Goal: Information Seeking & Learning: Learn about a topic

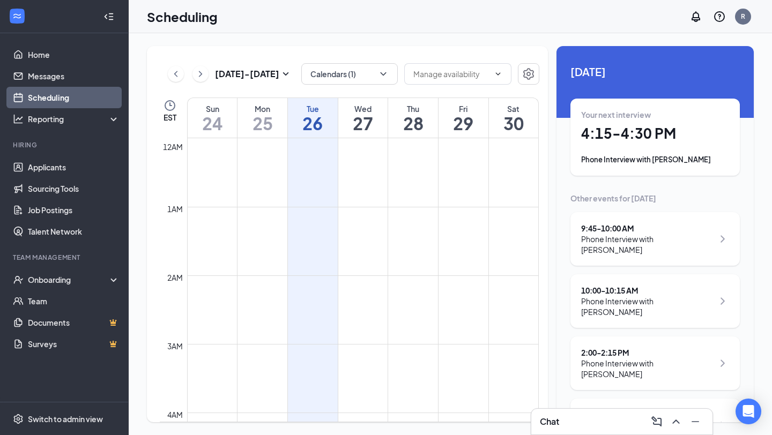
scroll to position [231, 0]
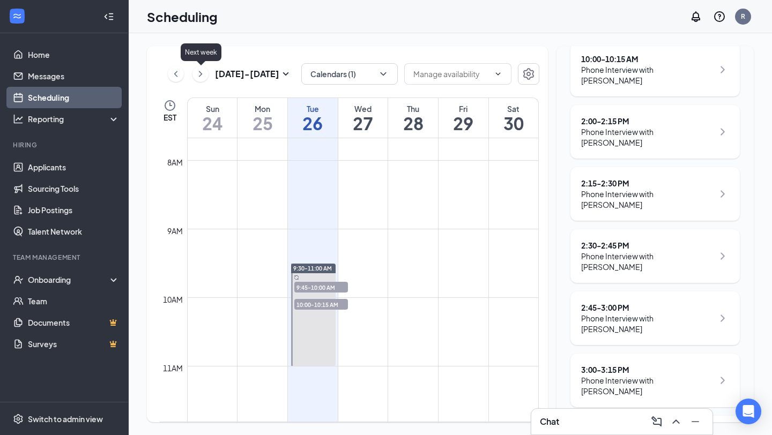
click at [202, 74] on icon "ChevronRight" at bounding box center [200, 74] width 11 height 13
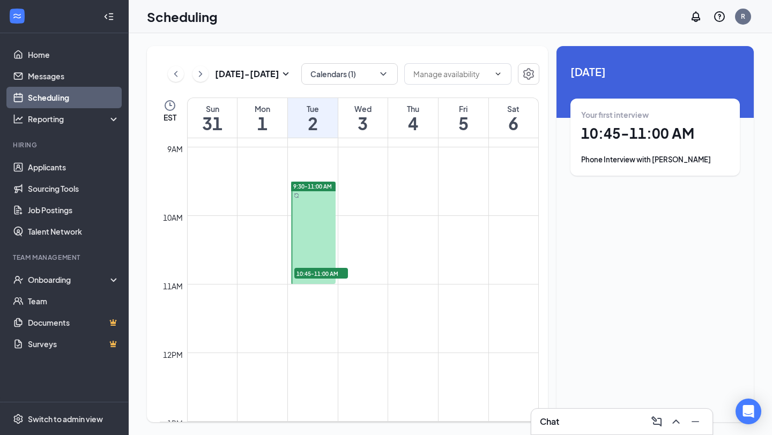
scroll to position [625, 0]
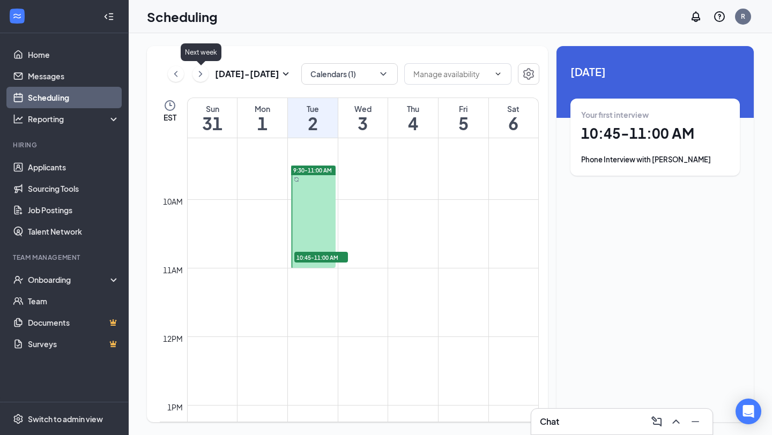
click at [203, 74] on icon "ChevronRight" at bounding box center [200, 74] width 11 height 13
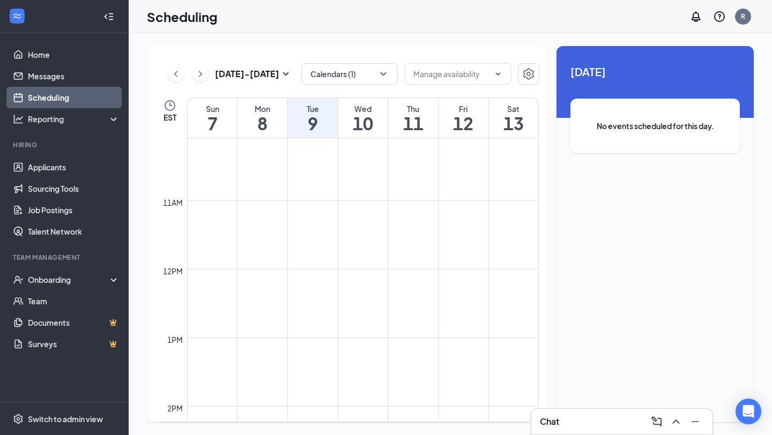
scroll to position [696, 0]
click at [201, 75] on icon "ChevronRight" at bounding box center [200, 74] width 11 height 13
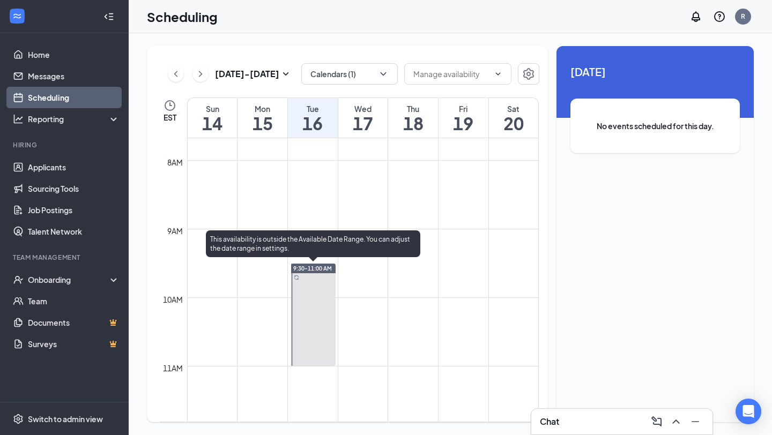
click at [308, 306] on div at bounding box center [313, 315] width 44 height 102
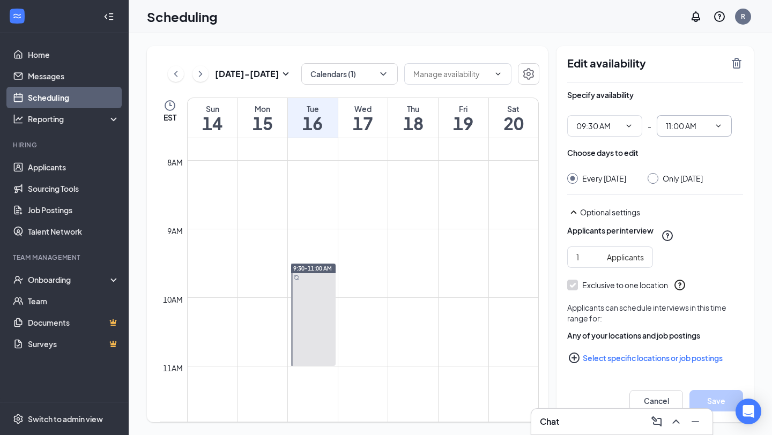
click at [688, 131] on input "11:00 AM" at bounding box center [687, 126] width 44 height 12
click at [698, 183] on div "10:30 AM" at bounding box center [693, 187] width 58 height 12
type input "10:30 AM"
click at [620, 126] on span "09:30 AM" at bounding box center [604, 125] width 75 height 21
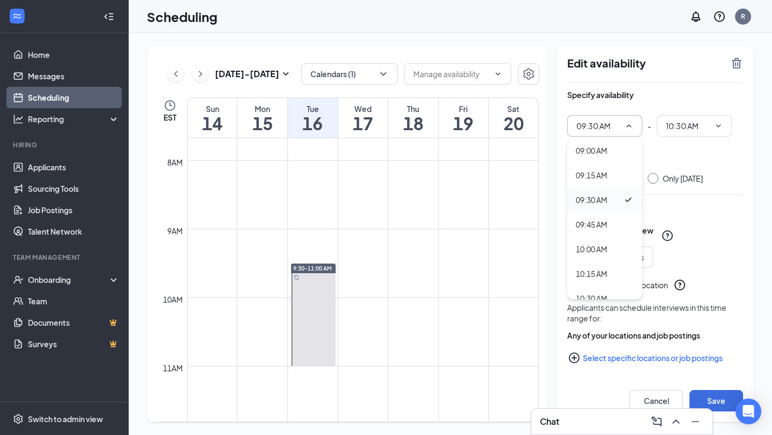
scroll to position [889, 0]
click at [600, 182] on div "09:15 AM" at bounding box center [604, 174] width 75 height 25
type input "09:15 AM"
type input "10:15 AM"
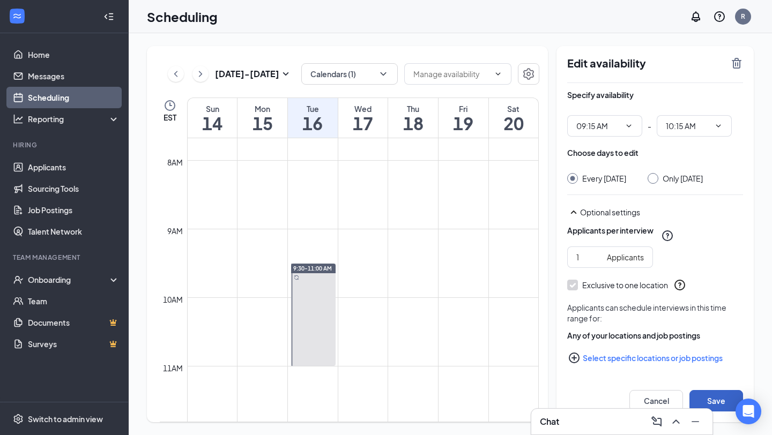
click at [714, 398] on button "Save" at bounding box center [716, 400] width 54 height 21
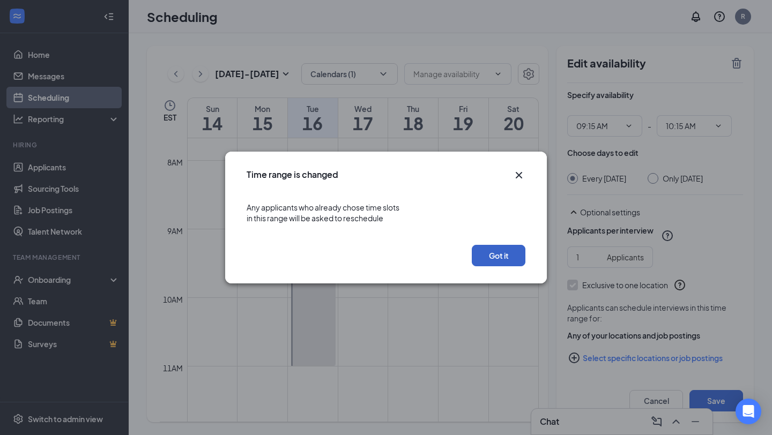
click at [507, 258] on button "Got it" at bounding box center [498, 255] width 54 height 21
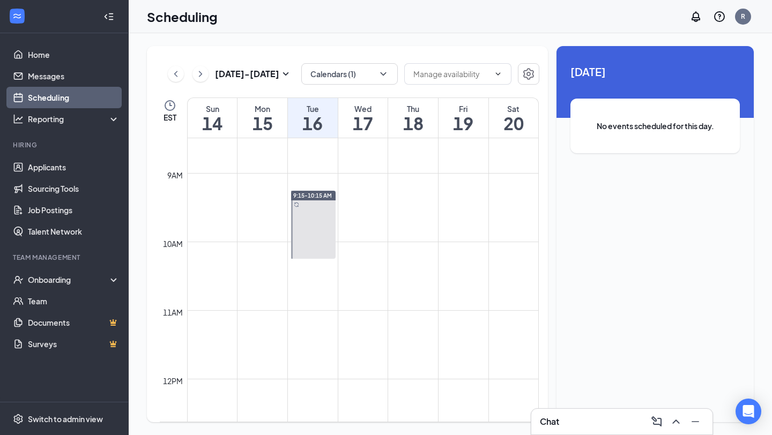
scroll to position [592, 0]
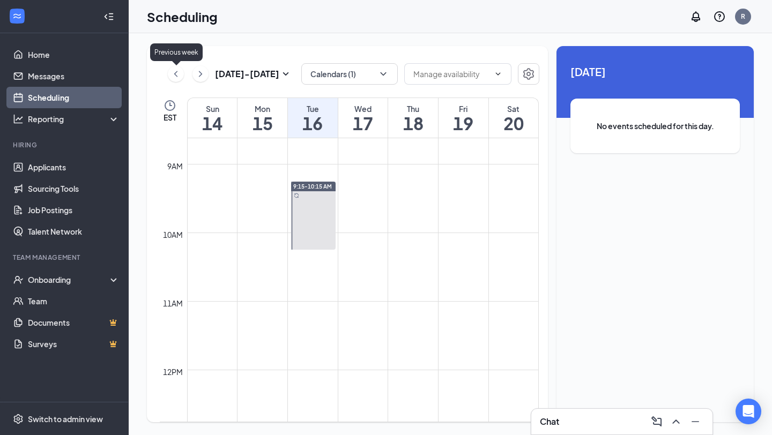
click at [174, 74] on icon "ChevronLeft" at bounding box center [175, 74] width 11 height 13
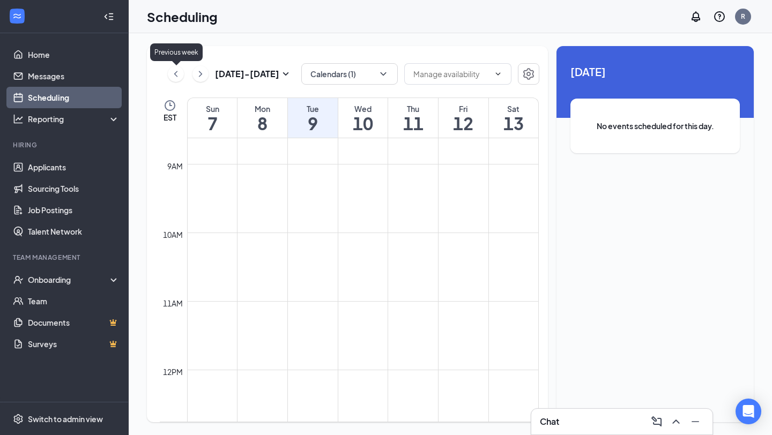
scroll to position [527, 0]
click at [174, 74] on icon "ChevronLeft" at bounding box center [175, 74] width 11 height 13
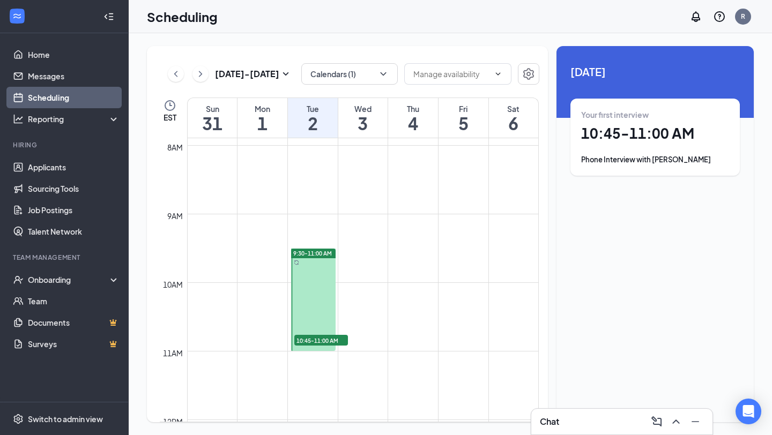
scroll to position [550, 0]
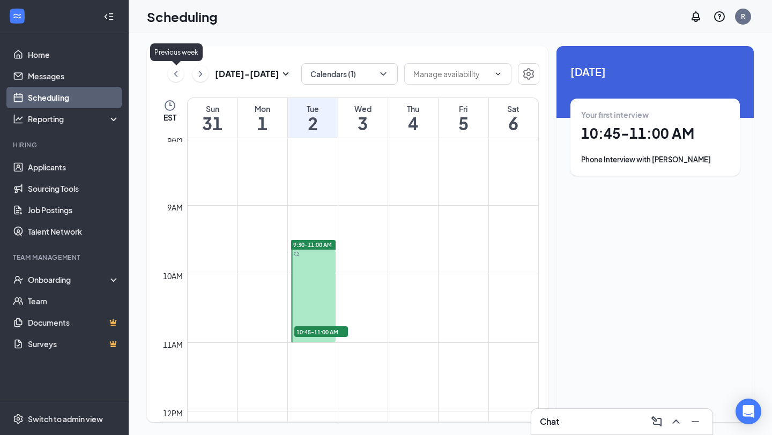
click at [178, 73] on icon "ChevronLeft" at bounding box center [175, 74] width 11 height 13
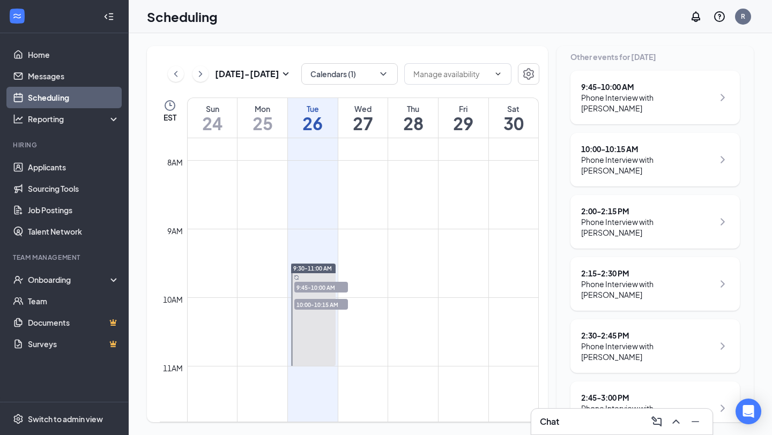
scroll to position [231, 0]
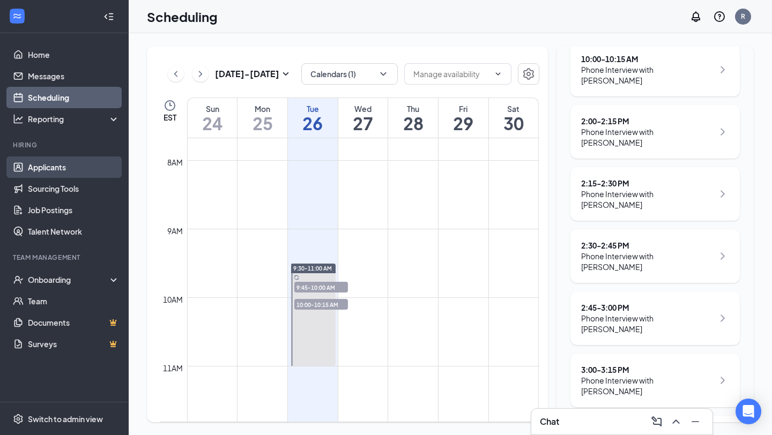
click at [71, 163] on link "Applicants" at bounding box center [74, 166] width 92 height 21
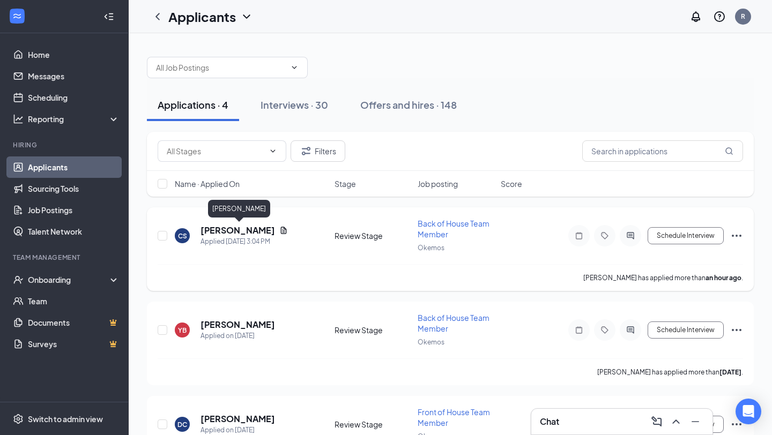
click at [241, 226] on h5 "[PERSON_NAME]" at bounding box center [237, 230] width 74 height 12
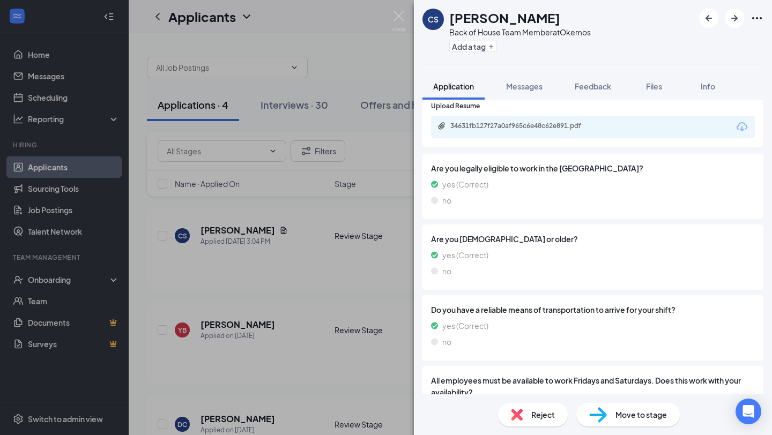
scroll to position [832, 0]
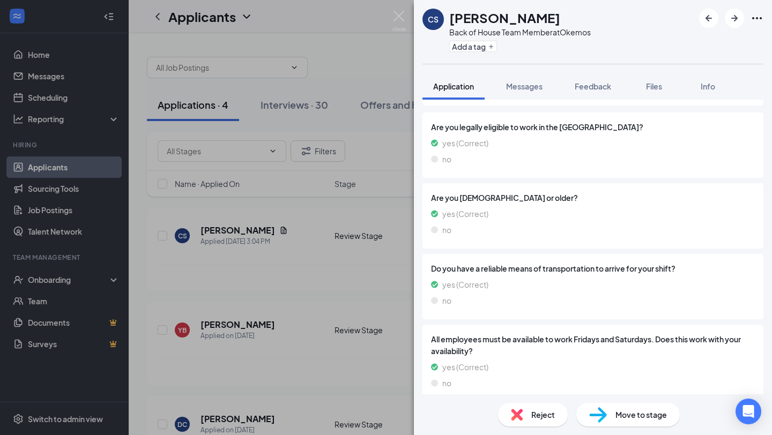
click at [621, 418] on span "Move to stage" at bounding box center [640, 415] width 51 height 12
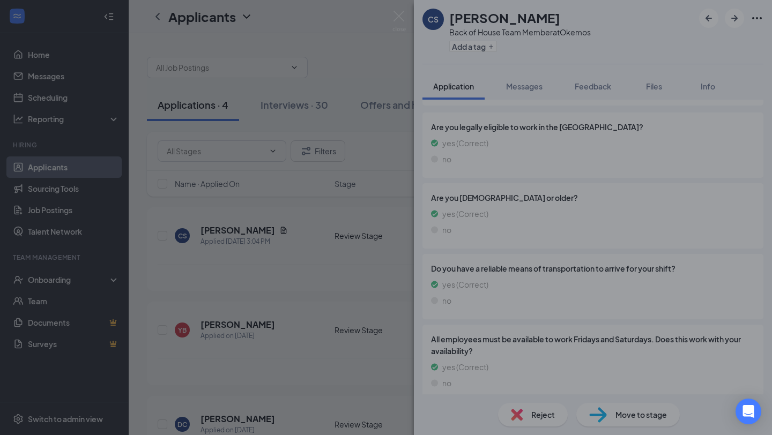
scroll to position [827, 0]
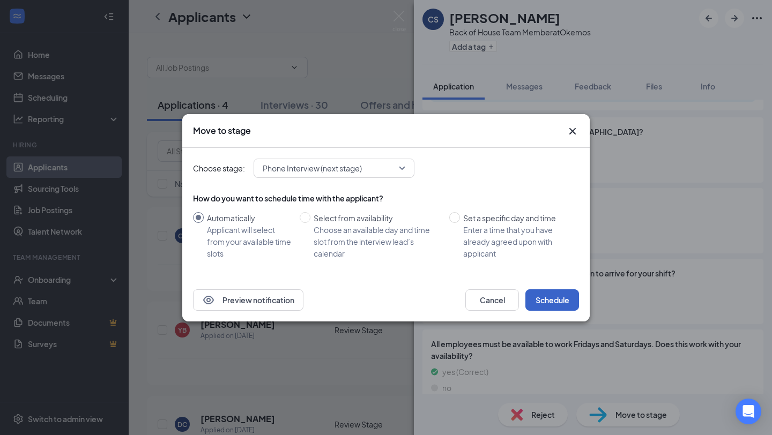
click at [552, 298] on button "Schedule" at bounding box center [552, 299] width 54 height 21
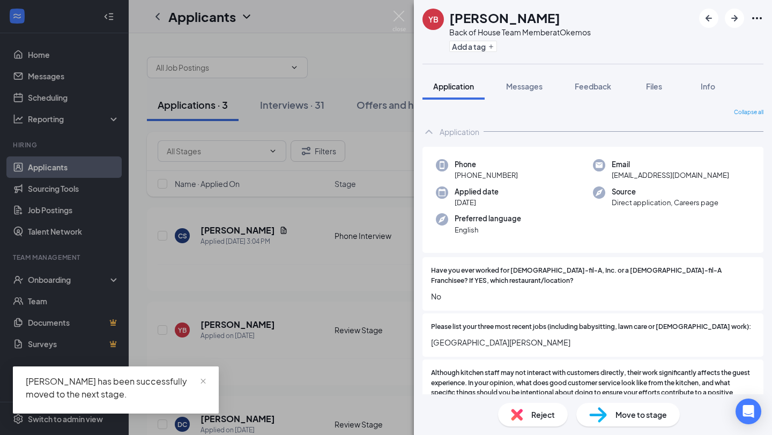
click at [285, 277] on div "YB [PERSON_NAME] Back of House Team Member at Okemos Add a tag Application Mess…" at bounding box center [386, 217] width 772 height 435
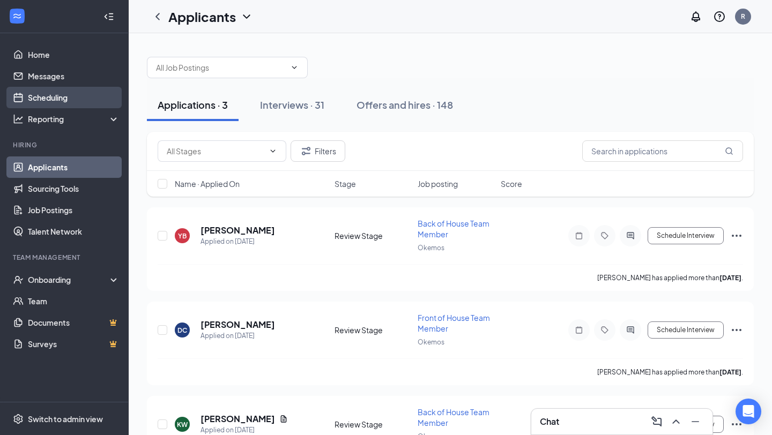
click at [73, 103] on link "Scheduling" at bounding box center [74, 97] width 92 height 21
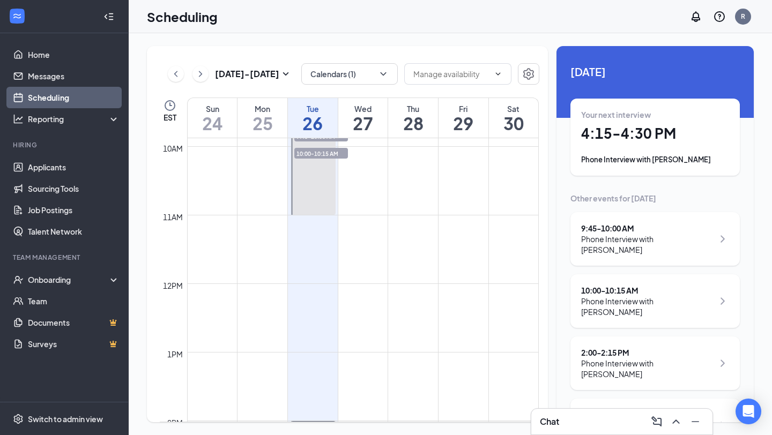
scroll to position [689, 0]
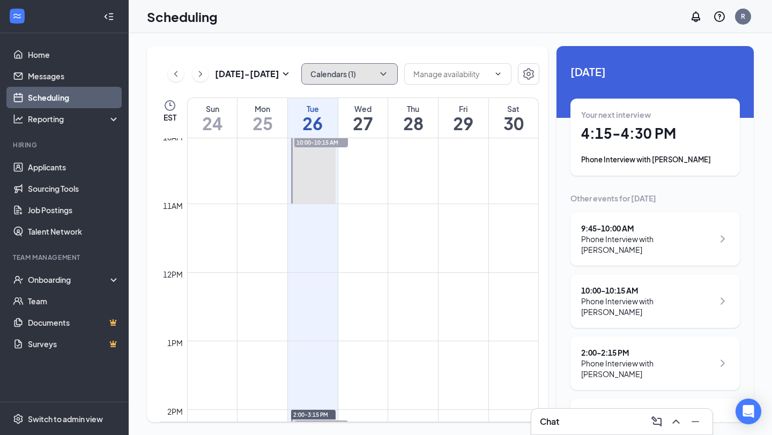
click at [356, 79] on button "Calendars (1)" at bounding box center [349, 73] width 96 height 21
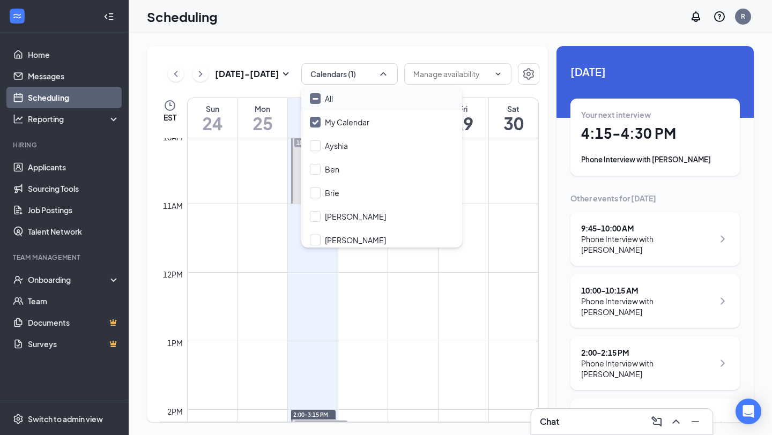
click at [353, 101] on div "All" at bounding box center [381, 99] width 161 height 24
checkbox input "true"
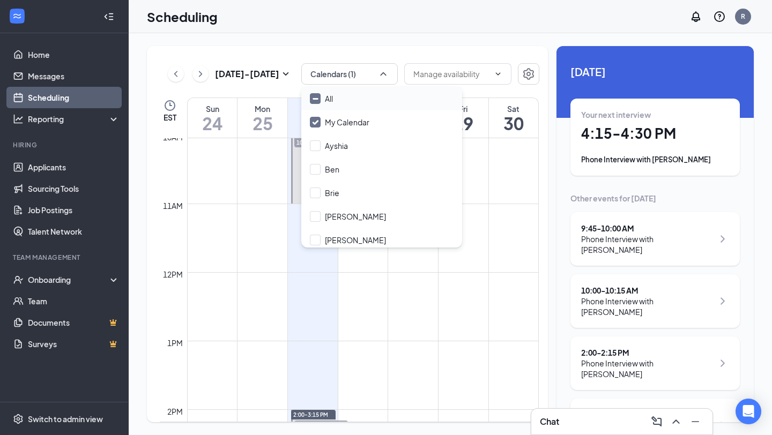
checkbox input "true"
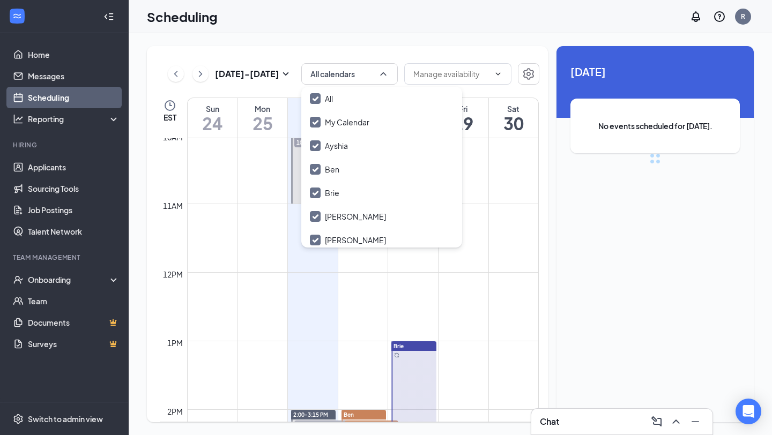
click at [297, 47] on div "[DATE] - [DATE] All calendars EST Sun 24 Mon 25 Tue 26 Wed 27 Thu 28 Fri 29 Sat…" at bounding box center [347, 234] width 401 height 376
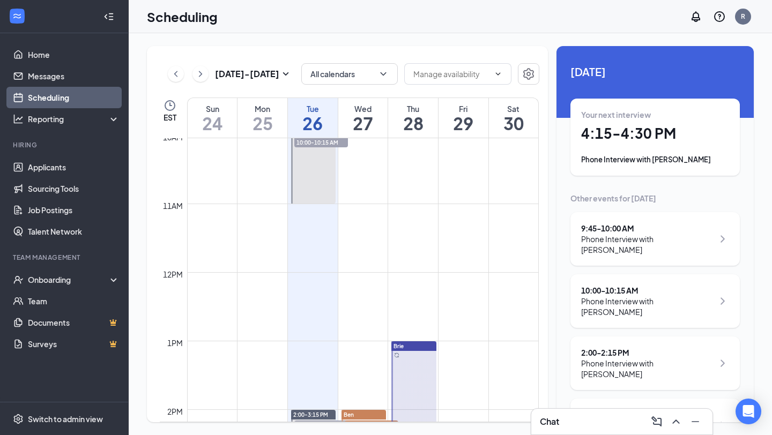
click at [361, 134] on div "Wed 27" at bounding box center [363, 118] width 50 height 40
click at [610, 142] on h1 "2:00 - 2:15 PM" at bounding box center [655, 133] width 148 height 18
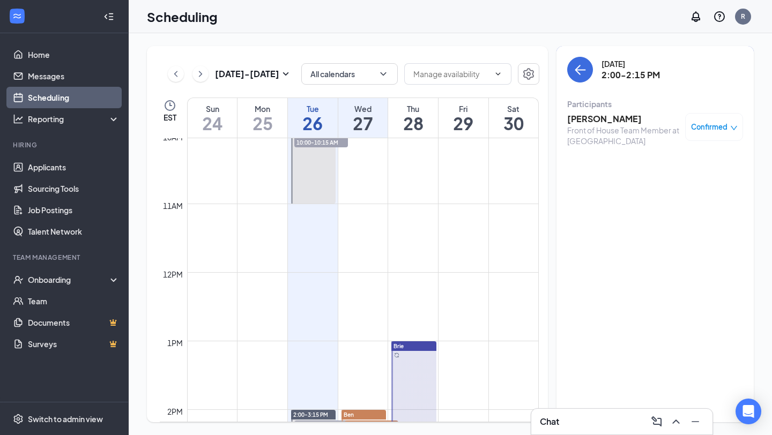
click at [597, 119] on h3 "[PERSON_NAME]" at bounding box center [623, 119] width 113 height 12
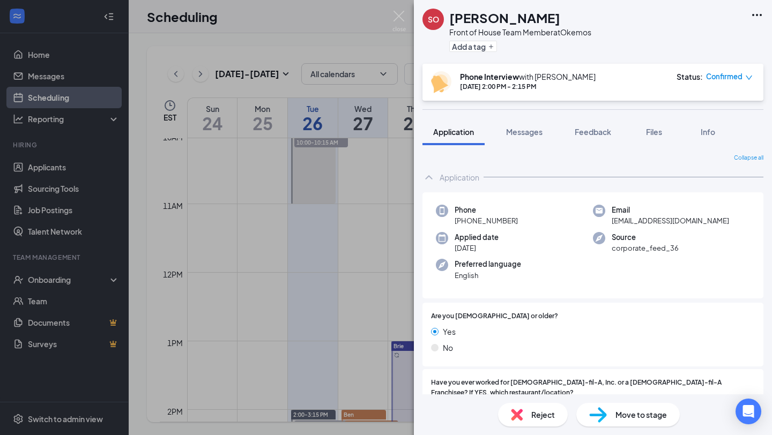
drag, startPoint x: 464, startPoint y: 220, endPoint x: 514, endPoint y: 222, distance: 50.4
click at [514, 222] on div "Phone [PHONE_NUMBER]" at bounding box center [514, 216] width 157 height 22
drag, startPoint x: 612, startPoint y: 222, endPoint x: 697, endPoint y: 223, distance: 84.7
click at [697, 223] on span "[EMAIL_ADDRESS][DOMAIN_NAME]" at bounding box center [669, 220] width 117 height 11
copy span "[EMAIL_ADDRESS][DOMAIN_NAME]"
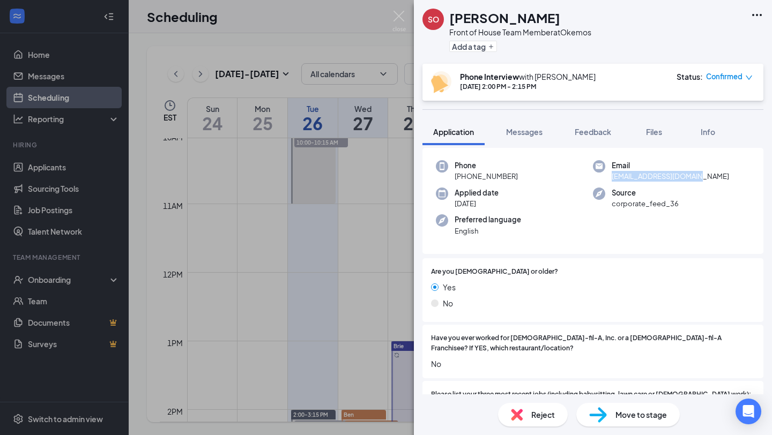
scroll to position [158, 0]
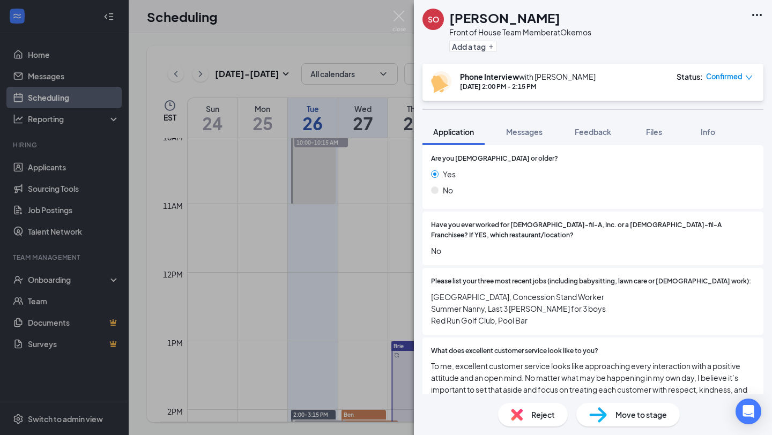
drag, startPoint x: 527, startPoint y: 310, endPoint x: 429, endPoint y: 285, distance: 101.2
click at [429, 285] on div "Please list your three most recent jobs (including babysitting, lawn care or [D…" at bounding box center [592, 301] width 341 height 67
copy span "[GEOGRAPHIC_DATA], Concession Stand Worker Summer Nanny, Last 3 [PERSON_NAME] f…"
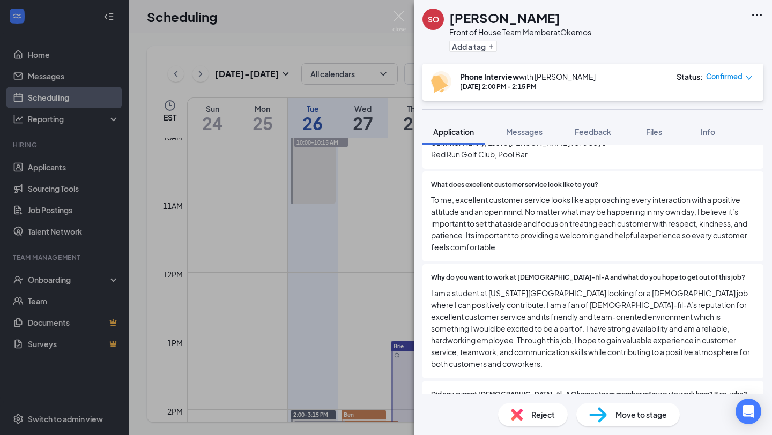
scroll to position [326, 0]
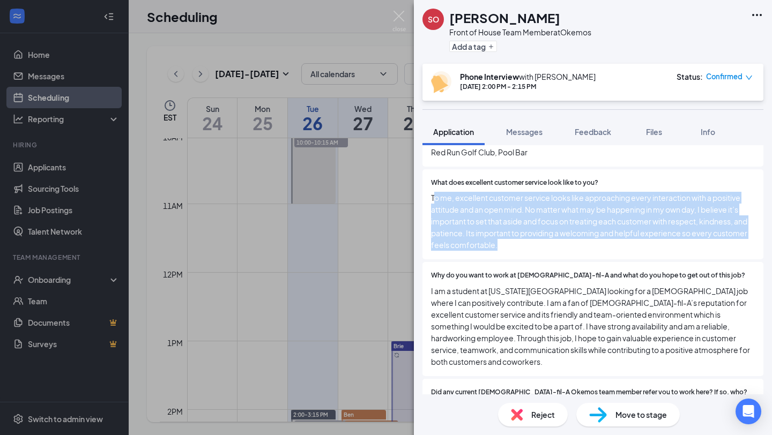
drag, startPoint x: 507, startPoint y: 238, endPoint x: 432, endPoint y: 189, distance: 89.6
click at [432, 192] on span "To me, excellent customer service looks like approaching every interaction with…" at bounding box center [593, 221] width 324 height 59
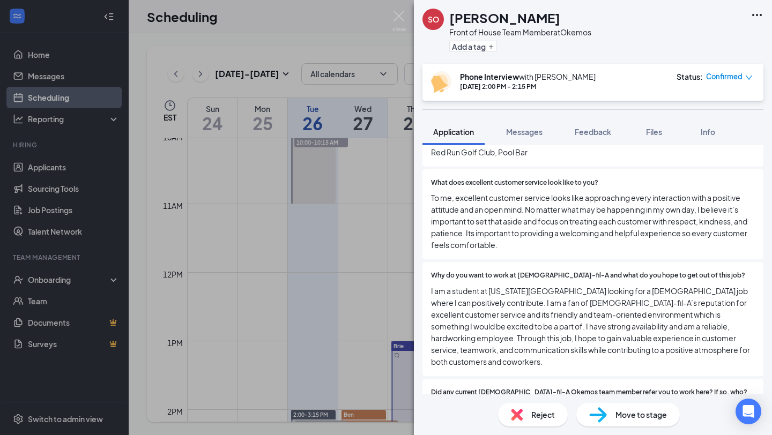
click at [498, 235] on span "To me, excellent customer service looks like approaching every interaction with…" at bounding box center [593, 221] width 324 height 59
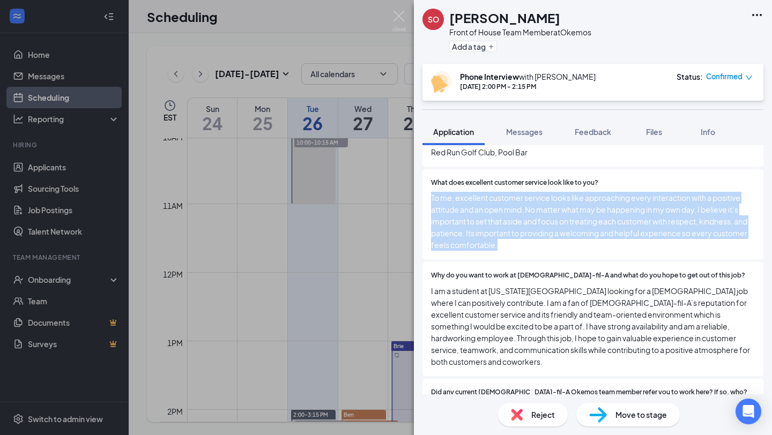
drag, startPoint x: 498, startPoint y: 235, endPoint x: 432, endPoint y: 186, distance: 81.2
click at [432, 192] on span "To me, excellent customer service looks like approaching every interaction with…" at bounding box center [593, 221] width 324 height 59
copy span "To me, excellent customer service looks like approaching every interaction with…"
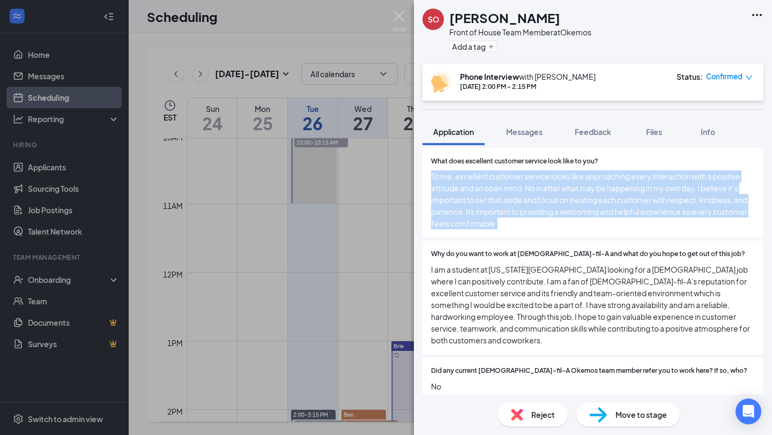
scroll to position [352, 0]
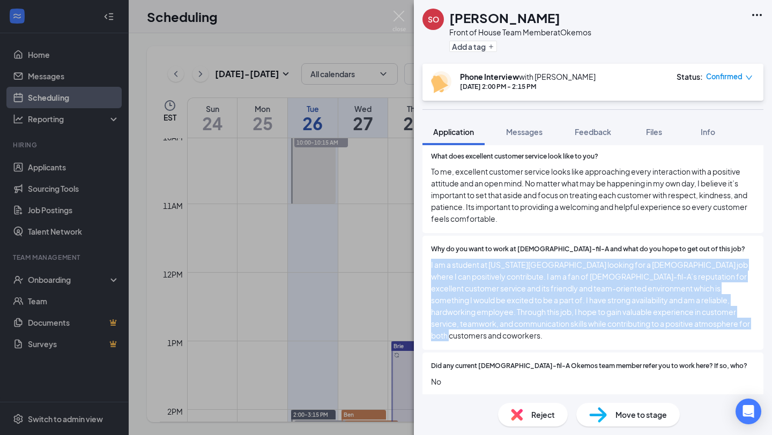
drag, startPoint x: 711, startPoint y: 312, endPoint x: 428, endPoint y: 258, distance: 288.1
click at [428, 258] on div "Why do you want to work at [DEMOGRAPHIC_DATA]-fil-A and what do you hope to get…" at bounding box center [592, 293] width 341 height 114
copy span "I am a student at [US_STATE][GEOGRAPHIC_DATA] looking for a [DEMOGRAPHIC_DATA] …"
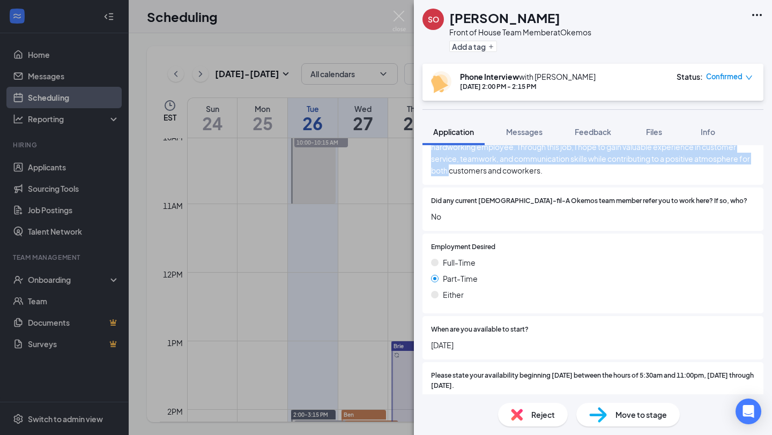
scroll to position [687, 0]
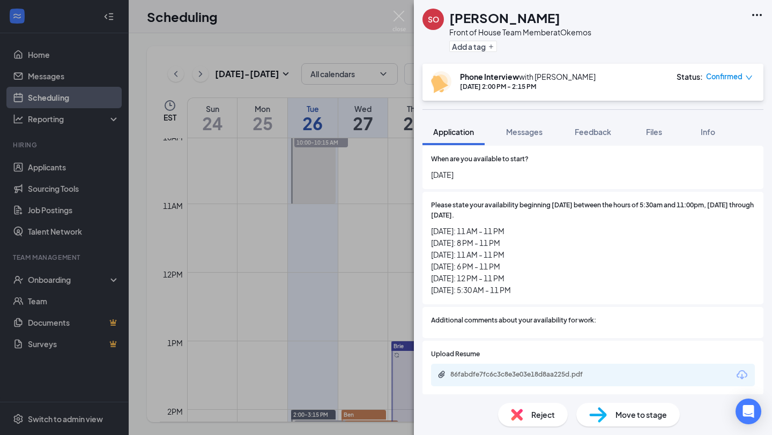
drag, startPoint x: 522, startPoint y: 268, endPoint x: 423, endPoint y: 209, distance: 116.1
click at [423, 209] on div "Please state your availability beginning [DATE] between the hours of 5:30am and…" at bounding box center [592, 248] width 341 height 113
copy span "[DATE]: 11 AM - 11 PM [DATE]: 8 PM - 11 PM [DATE]: 11 AM - 11 PM [DATE]: 6 PM -…"
click at [398, 18] on img at bounding box center [398, 21] width 13 height 21
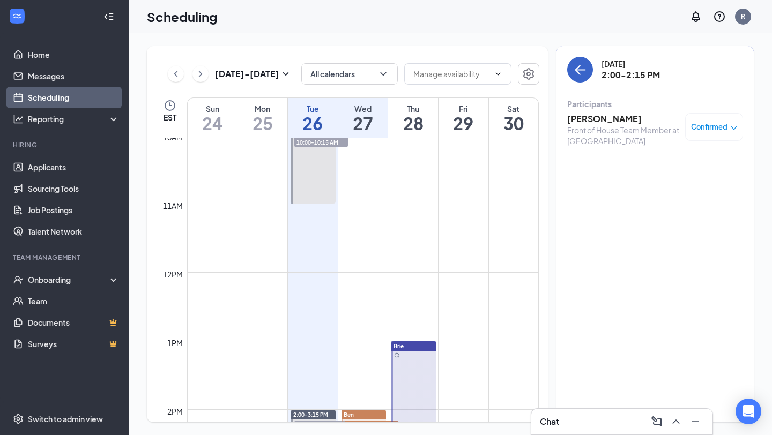
click at [574, 74] on icon "ArrowLeft" at bounding box center [579, 69] width 13 height 13
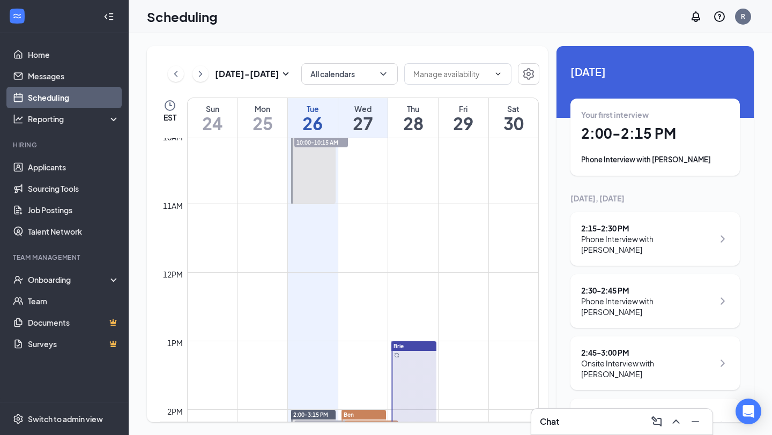
click at [647, 237] on div "Phone Interview with [PERSON_NAME]" at bounding box center [647, 244] width 132 height 21
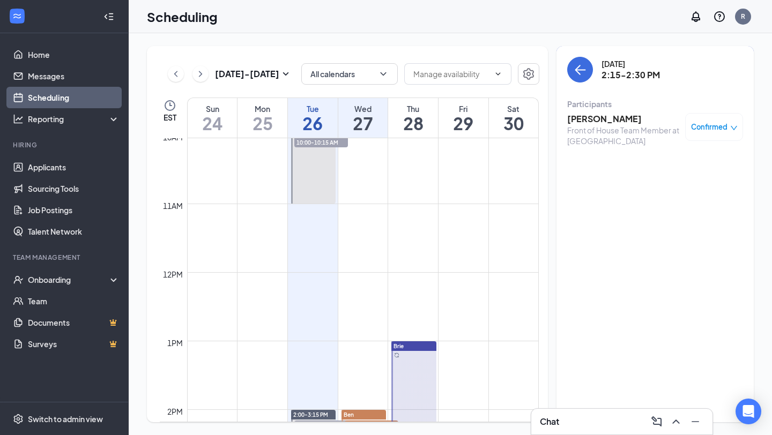
click at [608, 119] on h3 "[PERSON_NAME]" at bounding box center [623, 119] width 113 height 12
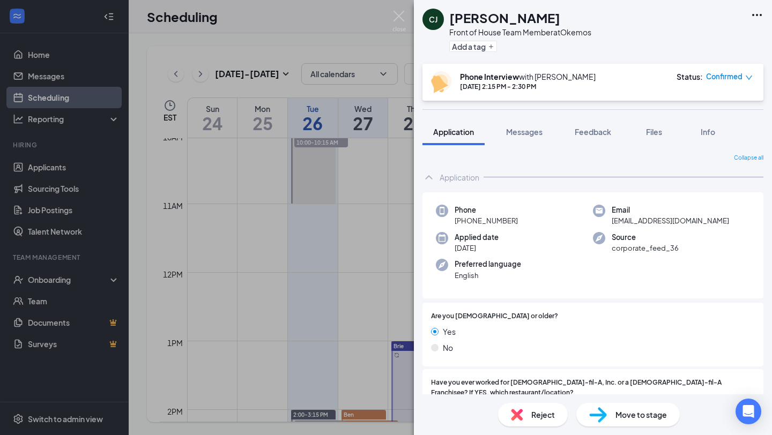
drag, startPoint x: 463, startPoint y: 221, endPoint x: 513, endPoint y: 222, distance: 49.8
click at [513, 222] on span "[PHONE_NUMBER]" at bounding box center [485, 220] width 63 height 11
copy span "[PHONE_NUMBER]"
drag, startPoint x: 611, startPoint y: 221, endPoint x: 706, endPoint y: 221, distance: 94.8
click at [706, 221] on div "Email [EMAIL_ADDRESS][DOMAIN_NAME]" at bounding box center [671, 216] width 157 height 22
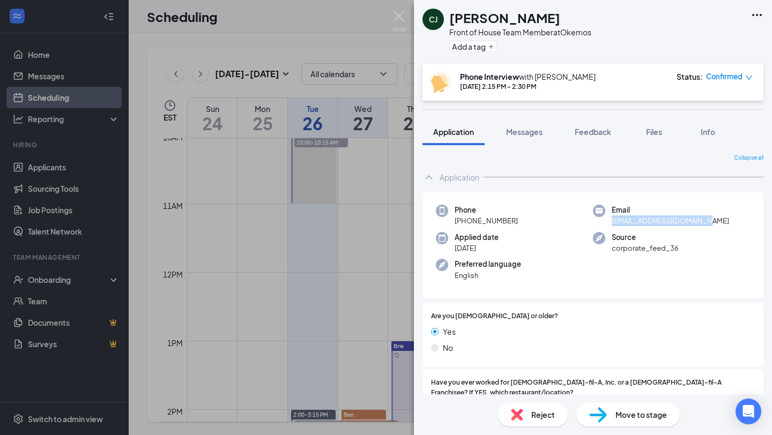
copy span "[EMAIL_ADDRESS][DOMAIN_NAME]"
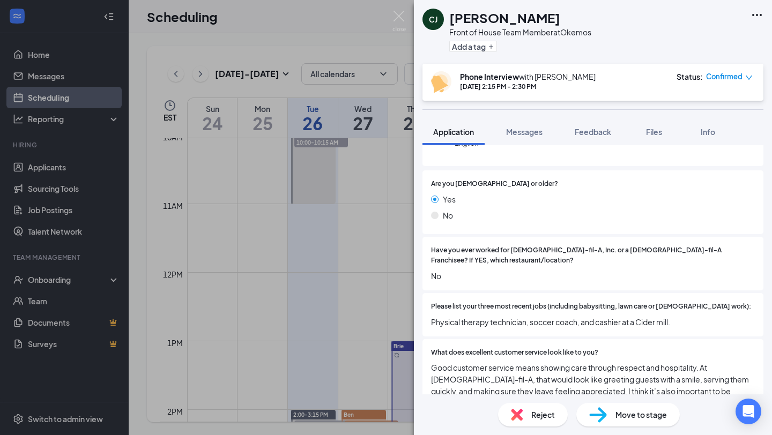
scroll to position [271, 0]
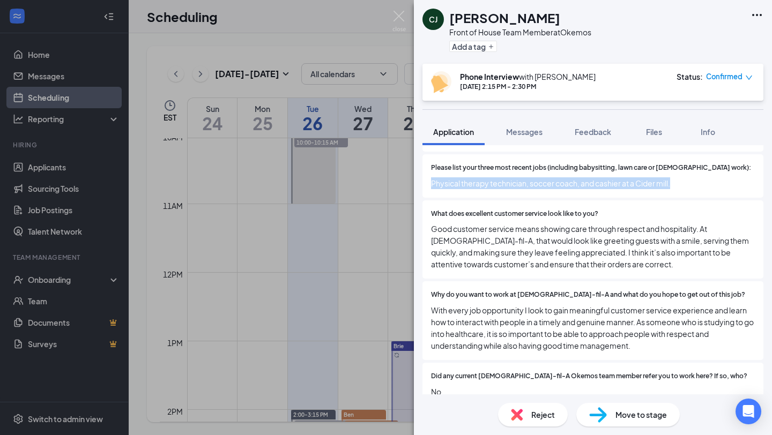
drag, startPoint x: 673, startPoint y: 170, endPoint x: 428, endPoint y: 170, distance: 245.9
click at [428, 170] on div "Please list your three most recent jobs (including babysitting, lawn care or [D…" at bounding box center [592, 175] width 341 height 43
copy span "Physical therapy technician, soccer coach, and cashier at a Cider mill."
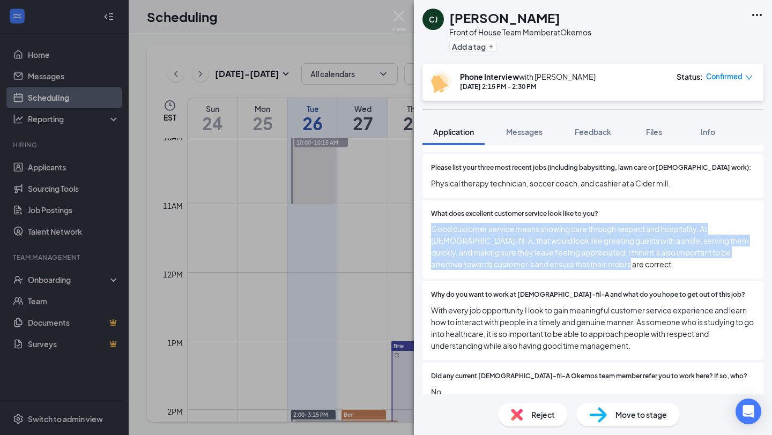
drag, startPoint x: 559, startPoint y: 252, endPoint x: 426, endPoint y: 219, distance: 137.1
click at [426, 219] on div "What does excellent customer service look like to you? Good customer service me…" at bounding box center [592, 239] width 341 height 79
copy span "Good customer service means showing care through respect and hospitality. At [D…"
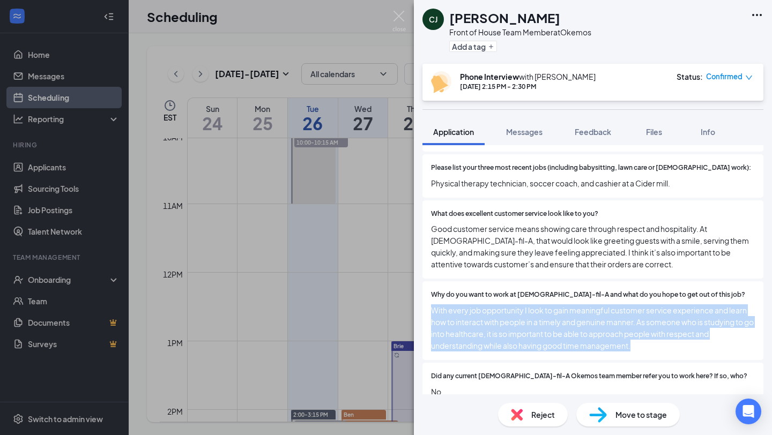
drag, startPoint x: 635, startPoint y: 335, endPoint x: 426, endPoint y: 303, distance: 211.9
click at [426, 303] on div "Why do you want to work at [DEMOGRAPHIC_DATA]-fil-A and what do you hope to get…" at bounding box center [592, 320] width 341 height 79
copy span "With every job opportunity I look to gain meaningful customer service experienc…"
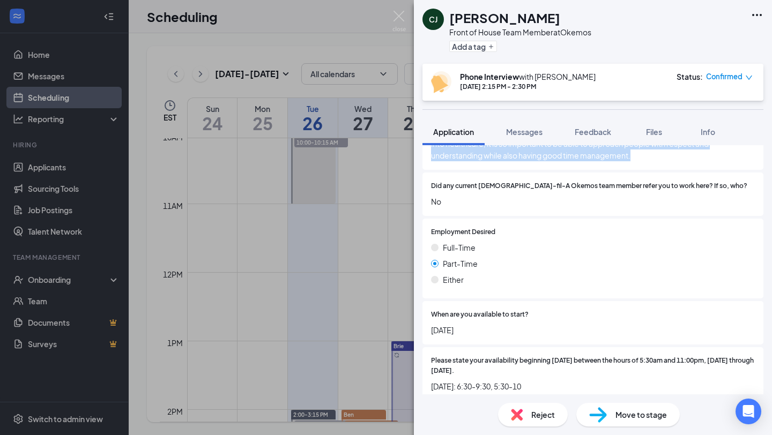
scroll to position [544, 0]
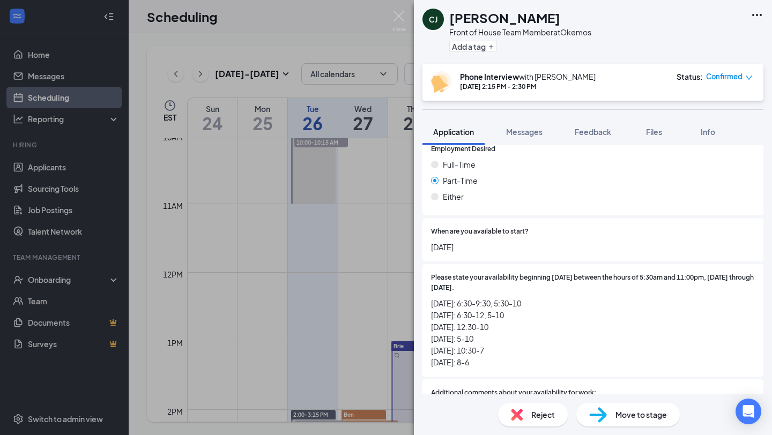
click at [475, 356] on span "[DATE]: 6:30-9:30, 5:30-10 [DATE]: 6:30-12, 5-10 [DATE]: 12:30-10 [DATE]: 5-10 …" at bounding box center [593, 332] width 324 height 71
drag, startPoint x: 482, startPoint y: 354, endPoint x: 421, endPoint y: 293, distance: 86.4
click at [421, 293] on div "Collapse all Application Phone [PHONE_NUMBER] Email [EMAIL_ADDRESS][DOMAIN_NAME…" at bounding box center [593, 269] width 358 height 249
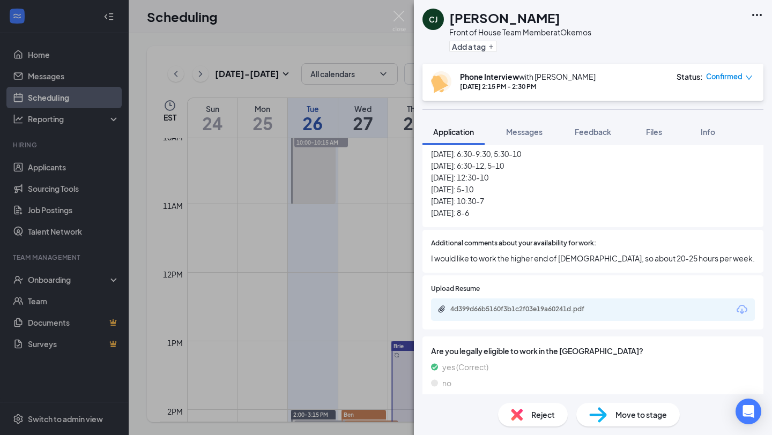
scroll to position [699, 0]
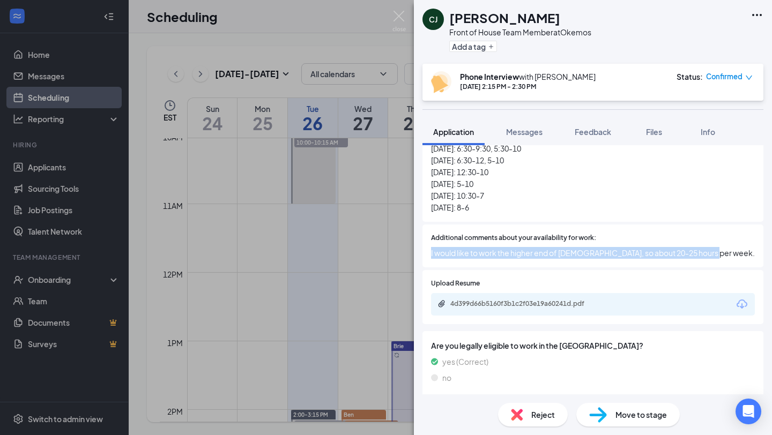
drag, startPoint x: 706, startPoint y: 242, endPoint x: 426, endPoint y: 244, distance: 280.2
click at [426, 244] on div "Additional comments about your availability for work: I would like to work the …" at bounding box center [592, 245] width 341 height 43
click at [395, 16] on img at bounding box center [398, 21] width 13 height 21
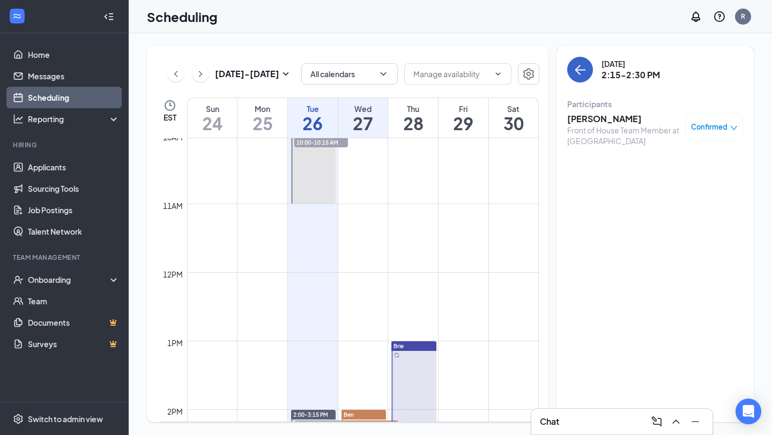
click at [588, 70] on button "back-button" at bounding box center [580, 70] width 26 height 26
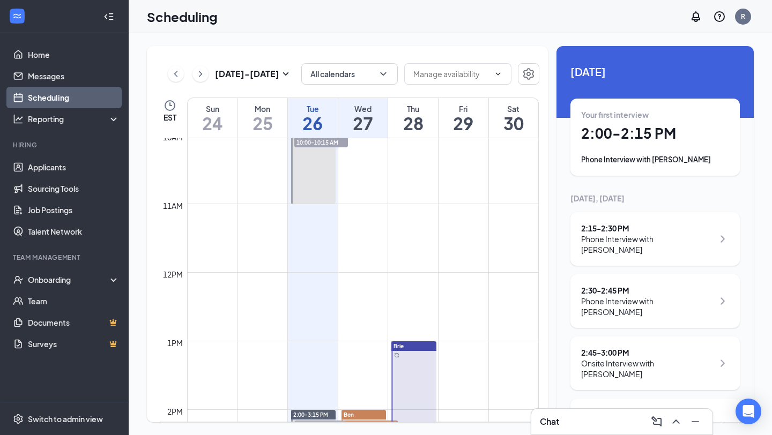
click at [610, 296] on div "Phone Interview with [PERSON_NAME]" at bounding box center [647, 306] width 132 height 21
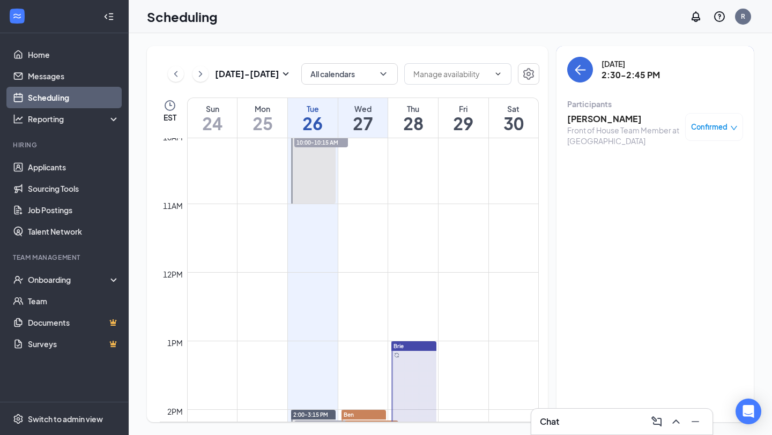
click at [616, 116] on h3 "[PERSON_NAME]" at bounding box center [623, 119] width 113 height 12
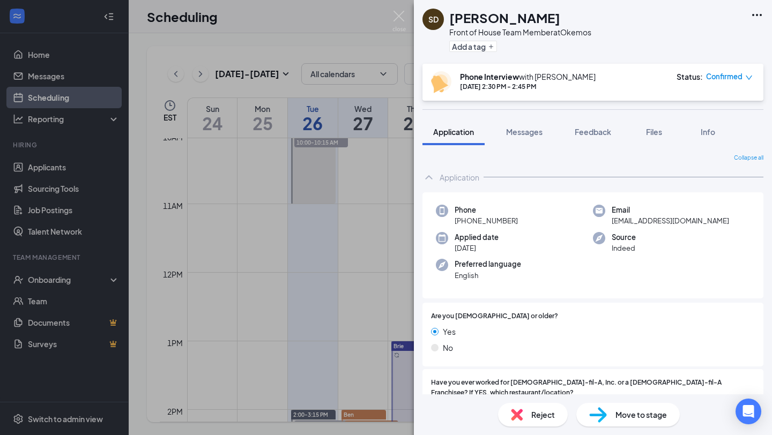
drag, startPoint x: 557, startPoint y: 20, endPoint x: 498, endPoint y: 23, distance: 59.0
click at [498, 23] on h1 "[PERSON_NAME]" at bounding box center [504, 18] width 111 height 18
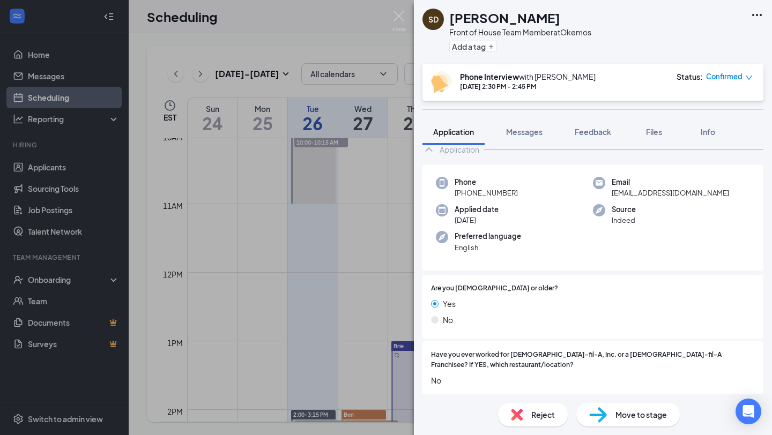
drag, startPoint x: 516, startPoint y: 191, endPoint x: 465, endPoint y: 196, distance: 51.7
click at [465, 196] on div "Phone [PHONE_NUMBER]" at bounding box center [514, 188] width 157 height 22
drag, startPoint x: 690, startPoint y: 193, endPoint x: 611, endPoint y: 197, distance: 78.3
click at [611, 197] on div "Email [EMAIL_ADDRESS][DOMAIN_NAME]" at bounding box center [671, 188] width 157 height 22
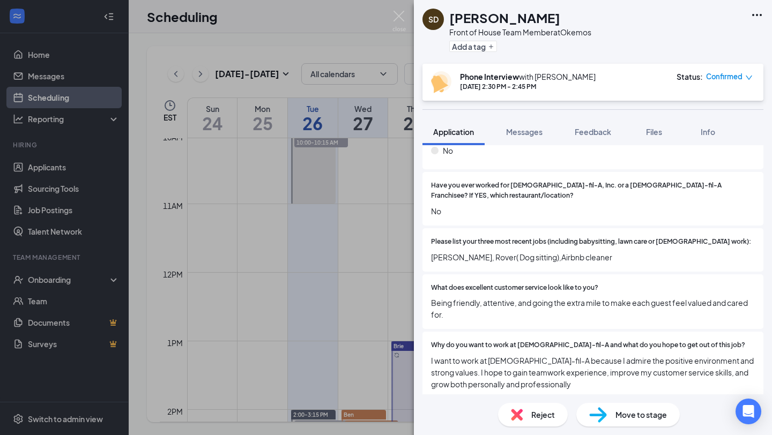
scroll to position [206, 0]
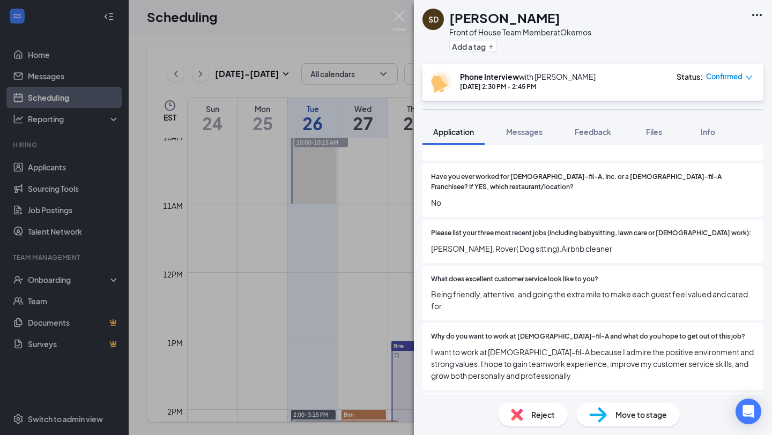
drag, startPoint x: 609, startPoint y: 238, endPoint x: 426, endPoint y: 244, distance: 182.8
click at [426, 244] on div "Please list your three most recent jobs (including babysitting, lawn care or [D…" at bounding box center [592, 241] width 341 height 43
drag, startPoint x: 612, startPoint y: 240, endPoint x: 428, endPoint y: 240, distance: 184.3
click at [428, 240] on div "Please list your three most recent jobs (including babysitting, lawn care or [D…" at bounding box center [592, 241] width 341 height 43
click at [611, 243] on span "[PERSON_NAME], Rover( Dog sitting),Airbnb cleaner" at bounding box center [593, 249] width 324 height 12
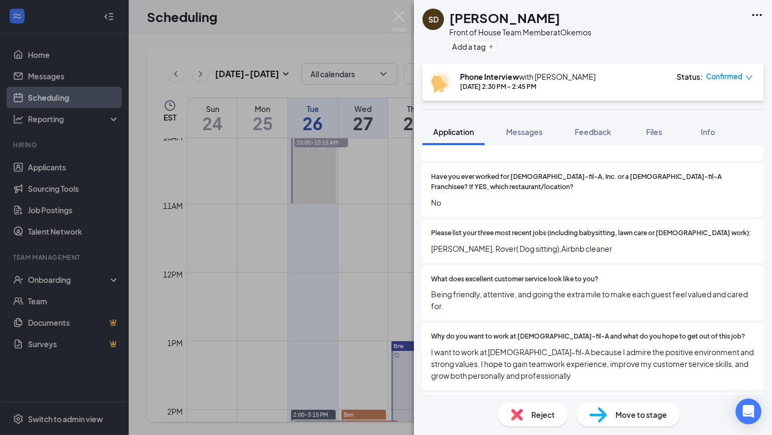
drag, startPoint x: 616, startPoint y: 236, endPoint x: 430, endPoint y: 242, distance: 185.5
click at [431, 243] on span "[PERSON_NAME], Rover( Dog sitting),Airbnb cleaner" at bounding box center [593, 249] width 324 height 12
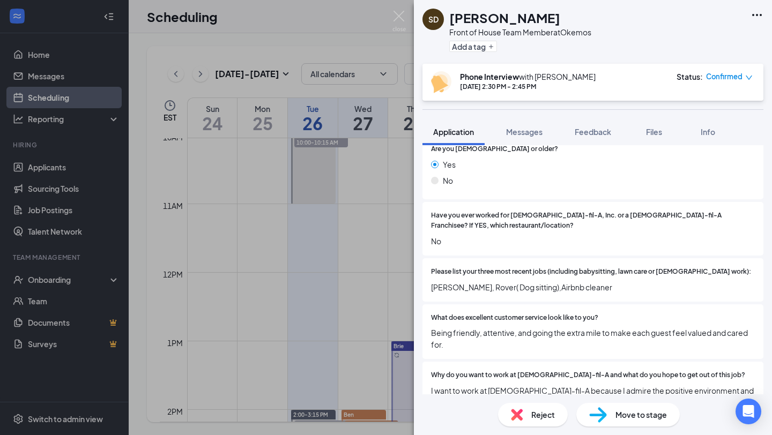
scroll to position [249, 0]
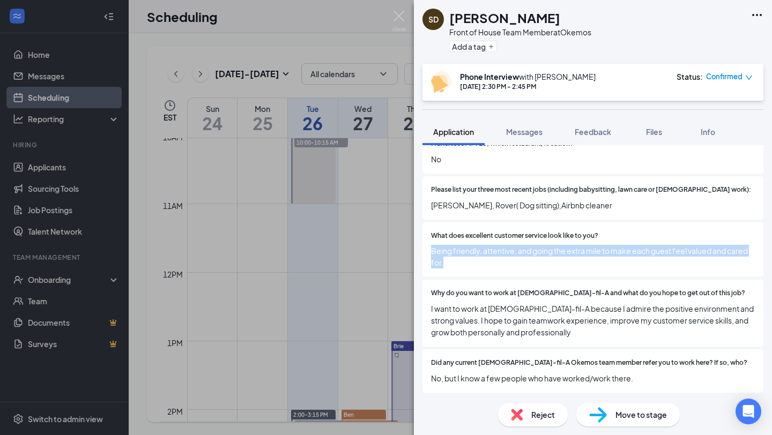
drag, startPoint x: 445, startPoint y: 254, endPoint x: 428, endPoint y: 242, distance: 21.6
click at [428, 242] on div "What does excellent customer service look like to you? Being friendly, attentiv…" at bounding box center [592, 249] width 341 height 55
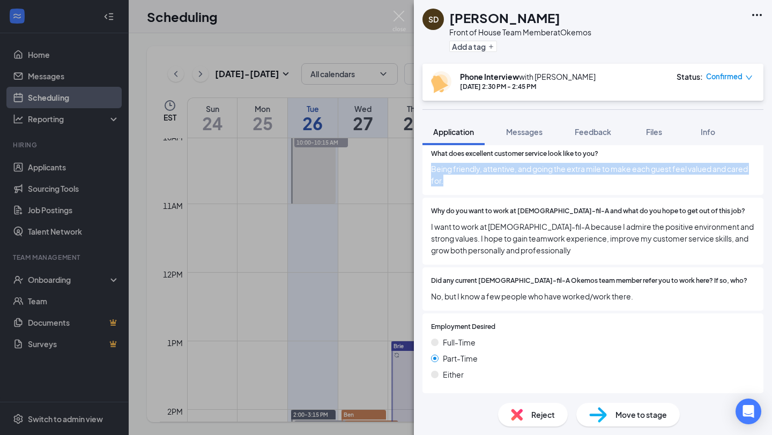
scroll to position [362, 0]
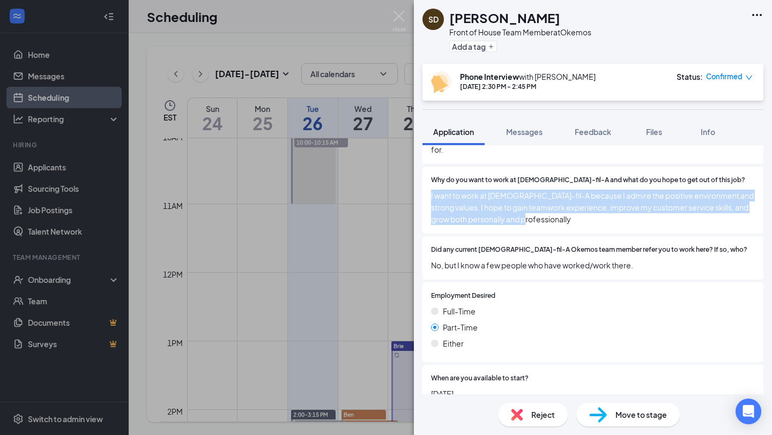
drag, startPoint x: 533, startPoint y: 212, endPoint x: 421, endPoint y: 188, distance: 114.4
click at [421, 188] on div "Collapse all Application Phone [PHONE_NUMBER] Email [EMAIL_ADDRESS][DOMAIN_NAME…" at bounding box center [593, 269] width 358 height 249
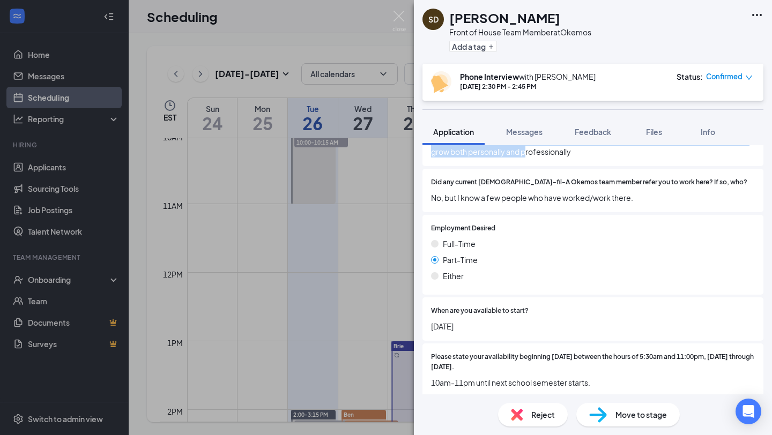
scroll to position [431, 0]
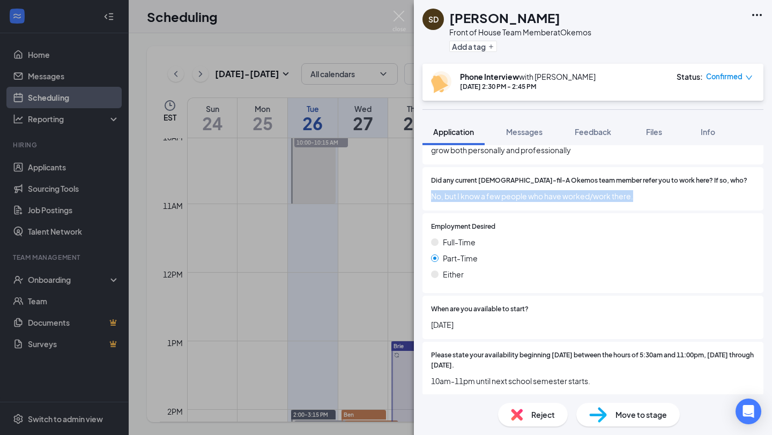
drag, startPoint x: 640, startPoint y: 187, endPoint x: 419, endPoint y: 185, distance: 221.3
click at [419, 185] on div "Collapse all Application Phone [PHONE_NUMBER] Email [EMAIL_ADDRESS][DOMAIN_NAME…" at bounding box center [593, 269] width 358 height 249
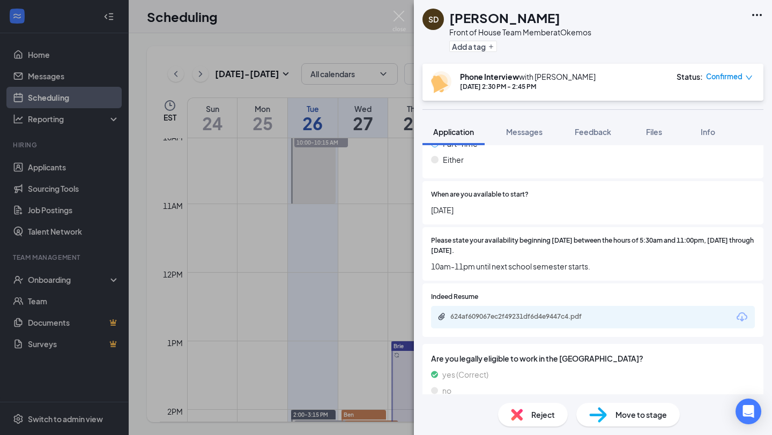
scroll to position [548, 0]
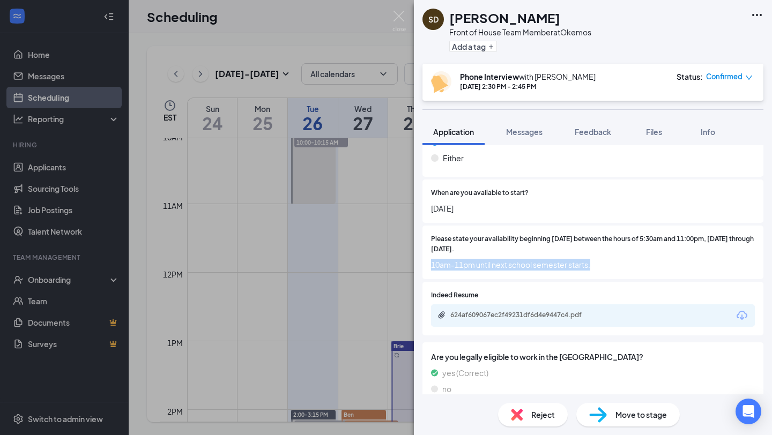
drag, startPoint x: 606, startPoint y: 254, endPoint x: 426, endPoint y: 256, distance: 180.0
click at [426, 256] on div "Please state your availability beginning [DATE] between the hours of 5:30am and…" at bounding box center [592, 253] width 341 height 54
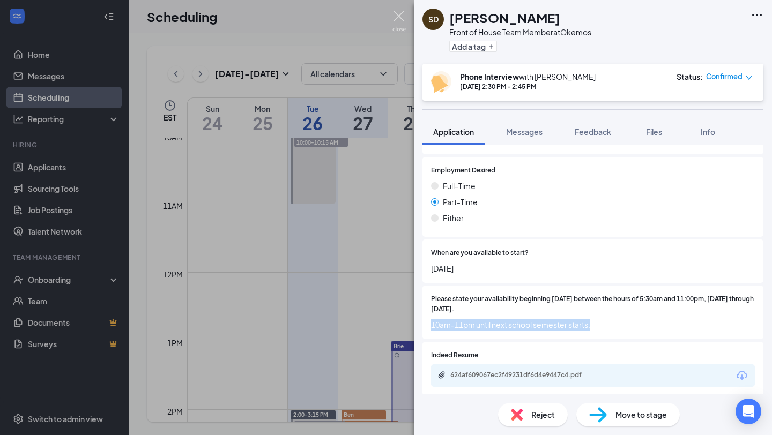
click at [395, 13] on img at bounding box center [398, 21] width 13 height 21
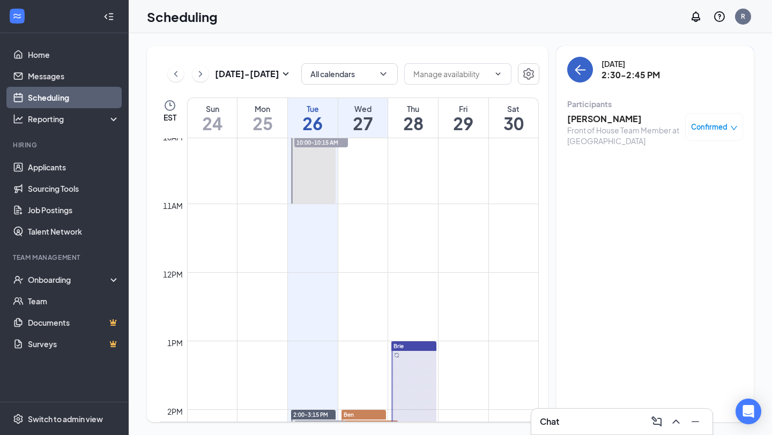
click at [588, 73] on button "back-button" at bounding box center [580, 70] width 26 height 26
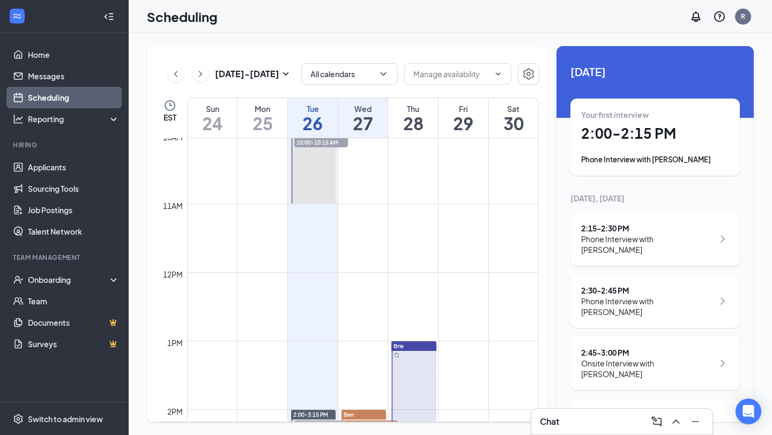
scroll to position [88, 0]
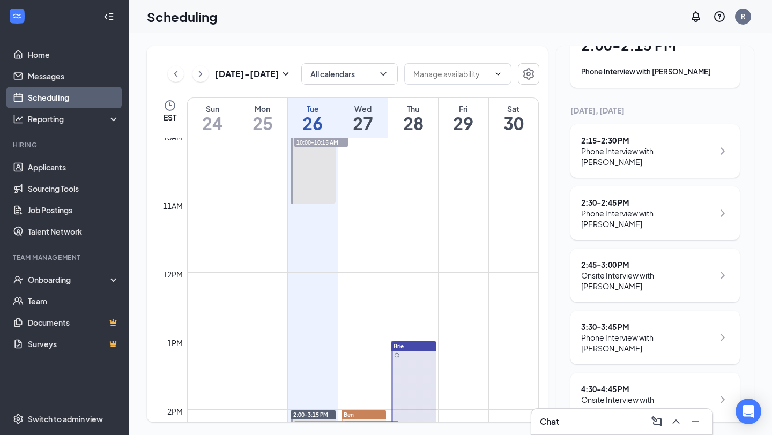
click at [616, 270] on div "Onsite Interview with [PERSON_NAME]" at bounding box center [647, 280] width 132 height 21
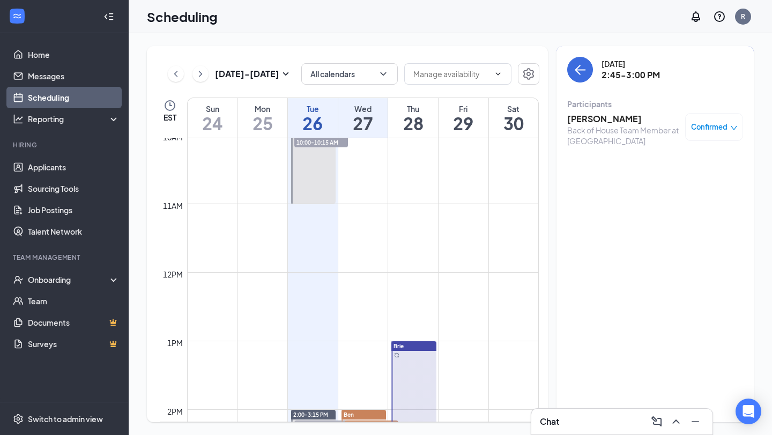
click at [607, 118] on h3 "[PERSON_NAME]" at bounding box center [623, 119] width 113 height 12
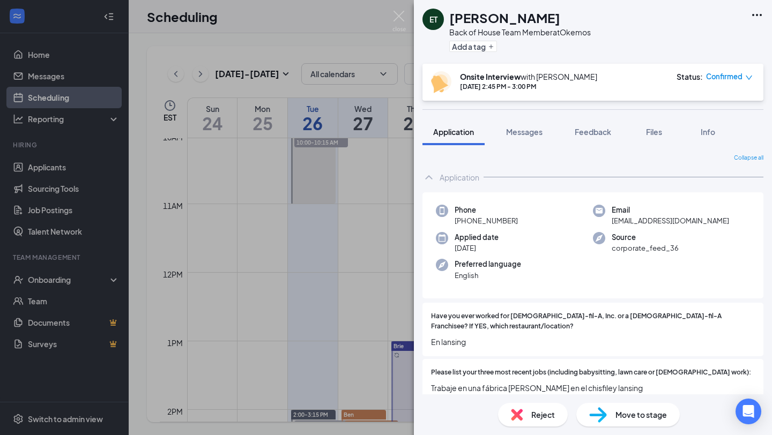
drag, startPoint x: 465, startPoint y: 220, endPoint x: 514, endPoint y: 223, distance: 49.4
click at [514, 223] on span "[PHONE_NUMBER]" at bounding box center [485, 220] width 63 height 11
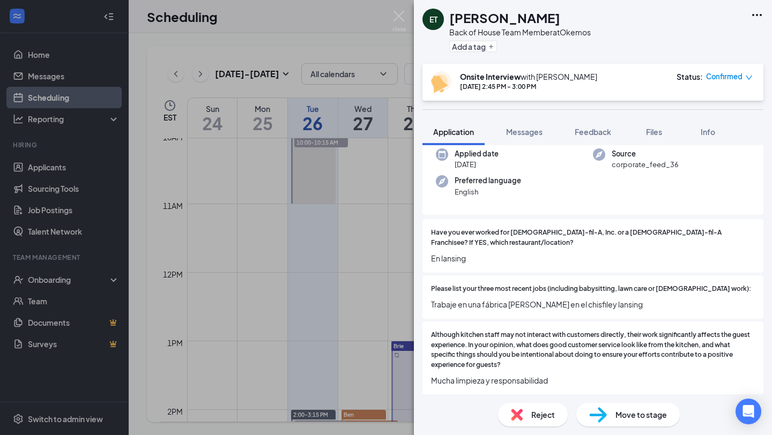
scroll to position [93, 0]
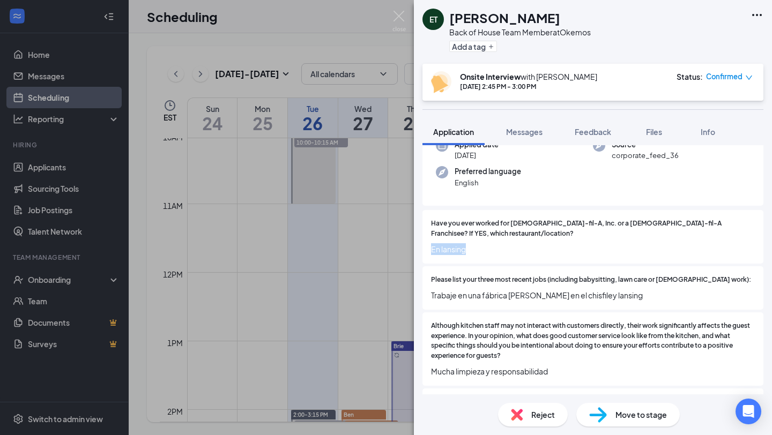
drag, startPoint x: 470, startPoint y: 238, endPoint x: 425, endPoint y: 238, distance: 45.5
click at [425, 238] on div "Have you ever worked for [DEMOGRAPHIC_DATA]-fil-A, Inc. or a [DEMOGRAPHIC_DATA]…" at bounding box center [592, 237] width 341 height 54
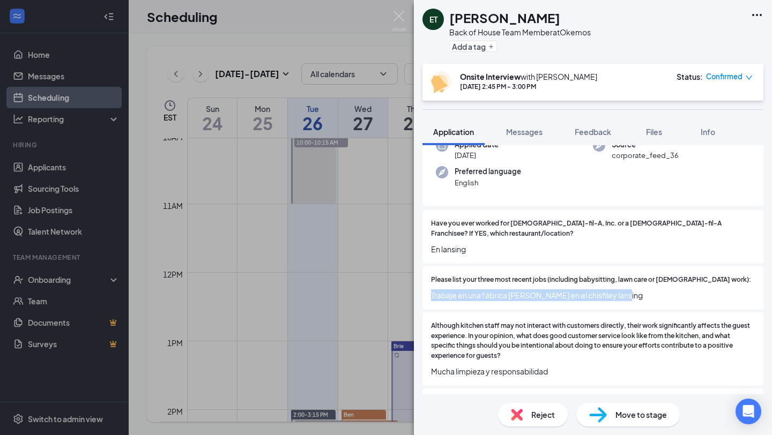
drag, startPoint x: 627, startPoint y: 283, endPoint x: 429, endPoint y: 287, distance: 198.3
click at [429, 287] on div "Please list your three most recent jobs (including babysitting, lawn care or [D…" at bounding box center [592, 287] width 341 height 43
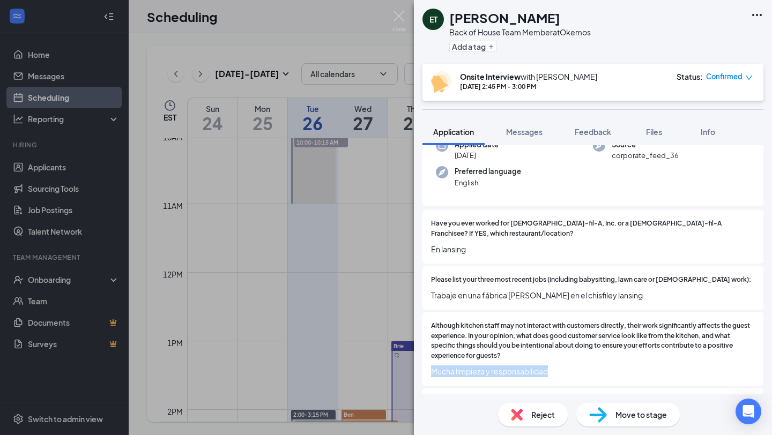
drag, startPoint x: 557, startPoint y: 361, endPoint x: 420, endPoint y: 365, distance: 137.2
click at [420, 365] on div "Collapse all Application Phone [PHONE_NUMBER] Email [EMAIL_ADDRESS][DOMAIN_NAME…" at bounding box center [593, 269] width 358 height 249
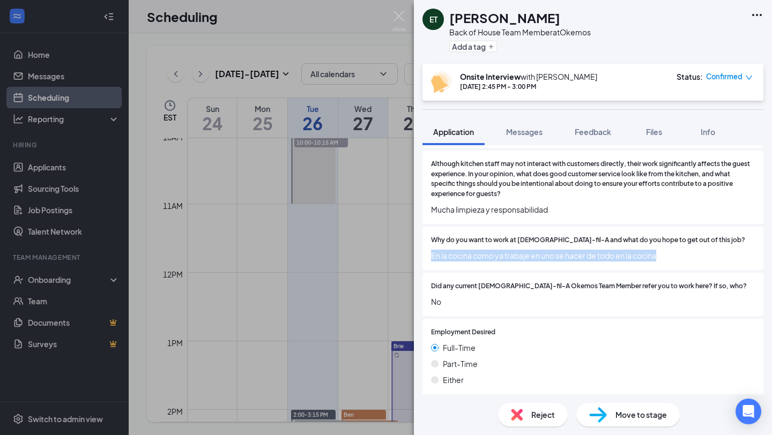
drag, startPoint x: 660, startPoint y: 246, endPoint x: 432, endPoint y: 240, distance: 228.3
click at [432, 250] on span "En la cocina como ya trabaje en uno se hacer de todo en la cocina" at bounding box center [593, 256] width 324 height 12
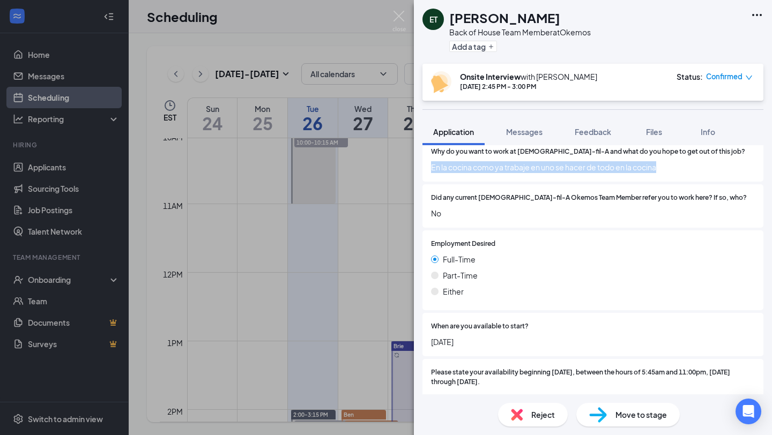
scroll to position [375, 0]
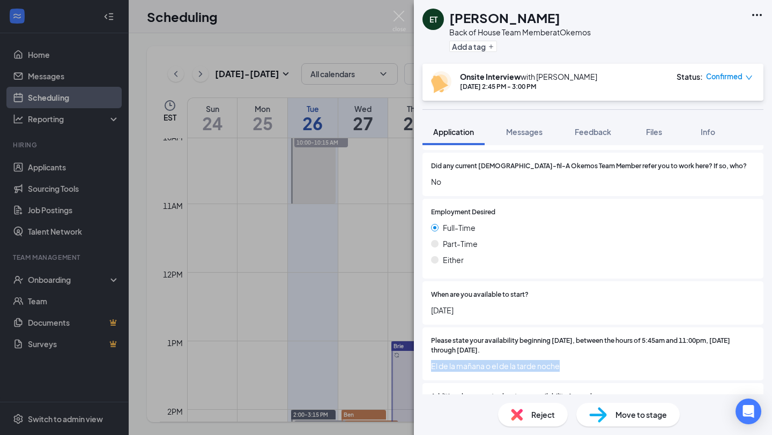
drag, startPoint x: 562, startPoint y: 356, endPoint x: 430, endPoint y: 357, distance: 131.8
click at [430, 357] on div "Please state your availability beginning [DATE], between the hours of 5:45am an…" at bounding box center [592, 354] width 341 height 54
click at [401, 16] on img at bounding box center [398, 21] width 13 height 21
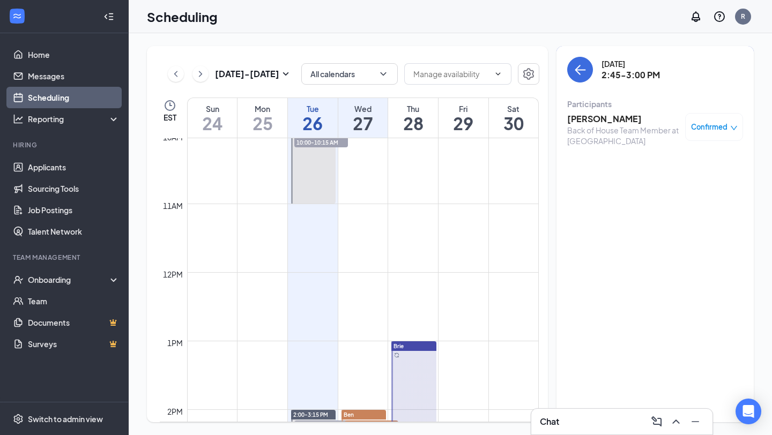
click at [594, 73] on div "[DATE] 2:45-3:00 PM" at bounding box center [655, 70] width 176 height 26
click at [593, 73] on div "[DATE] 2:45-3:00 PM" at bounding box center [655, 70] width 176 height 26
click at [580, 72] on icon "ArrowLeft" at bounding box center [579, 69] width 13 height 13
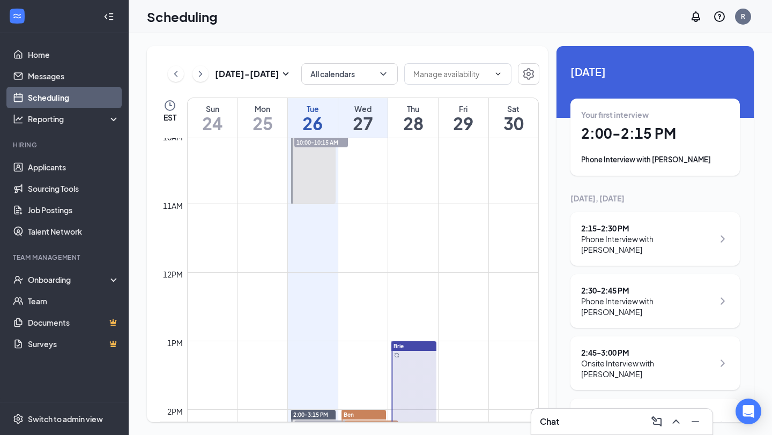
scroll to position [88, 0]
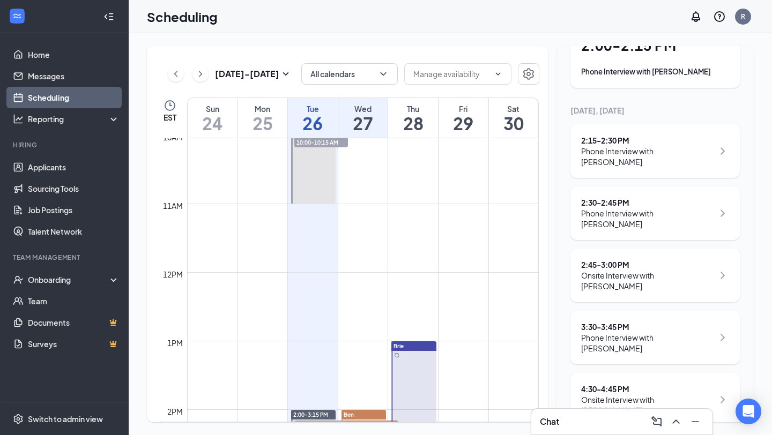
click at [627, 332] on div "Phone Interview with [PERSON_NAME]" at bounding box center [647, 342] width 132 height 21
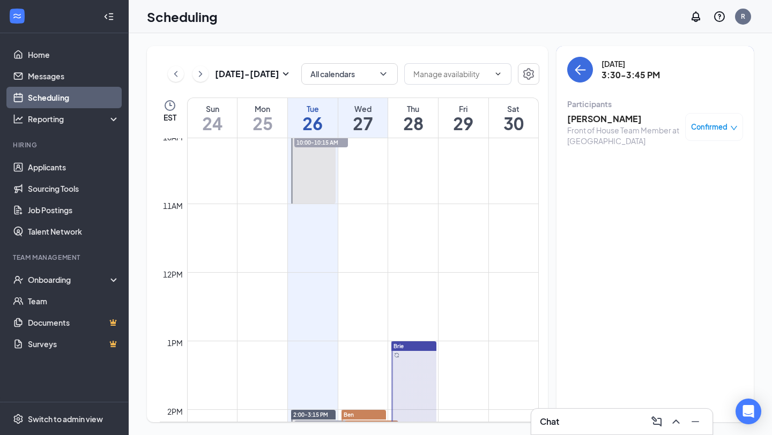
click at [605, 120] on h3 "[PERSON_NAME]" at bounding box center [623, 119] width 113 height 12
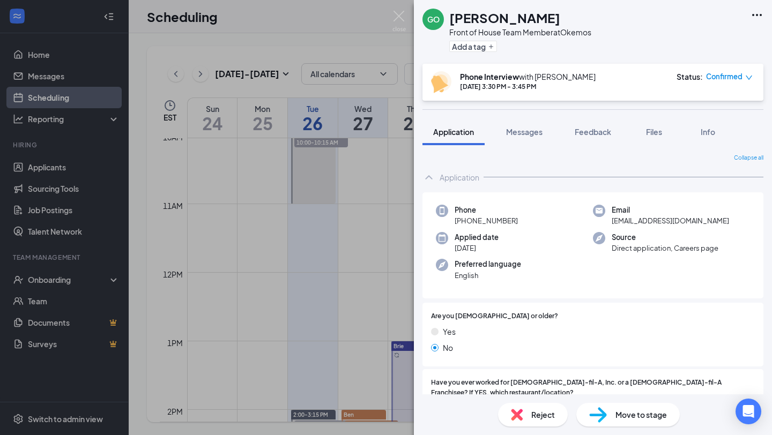
drag, startPoint x: 514, startPoint y: 222, endPoint x: 463, endPoint y: 224, distance: 50.9
click at [463, 224] on div "Phone [PHONE_NUMBER]" at bounding box center [514, 216] width 157 height 22
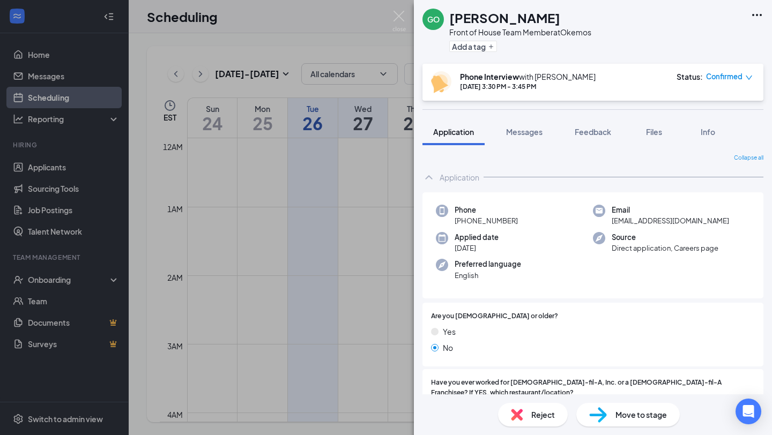
scroll to position [689, 0]
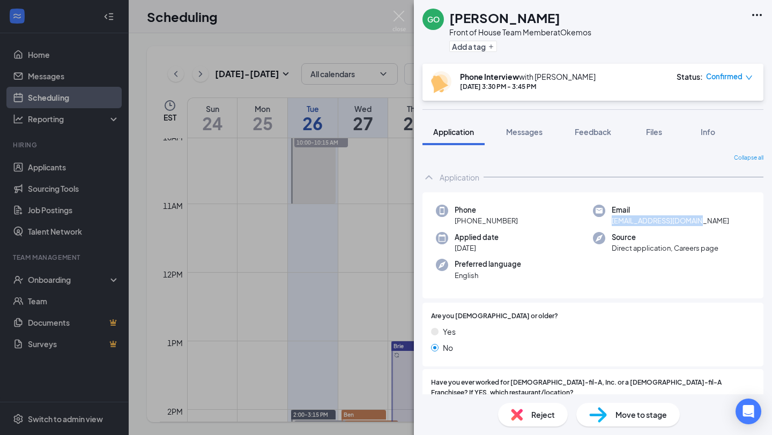
drag, startPoint x: 610, startPoint y: 219, endPoint x: 701, endPoint y: 221, distance: 90.6
click at [701, 221] on div "Email [EMAIL_ADDRESS][DOMAIN_NAME]" at bounding box center [671, 216] width 157 height 22
copy span "[EMAIL_ADDRESS][DOMAIN_NAME]"
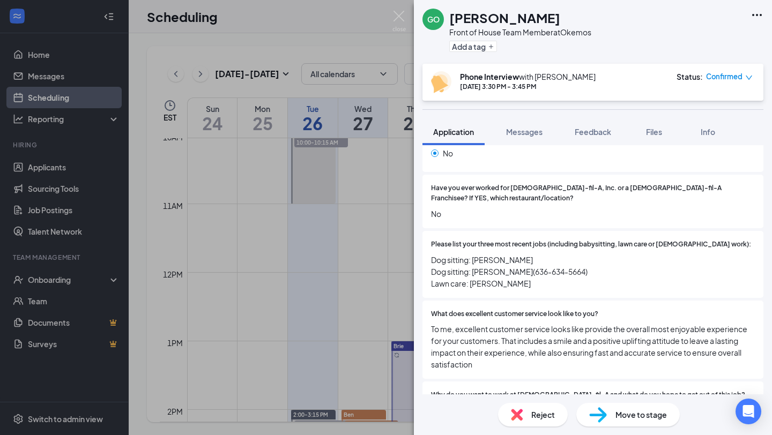
scroll to position [229, 0]
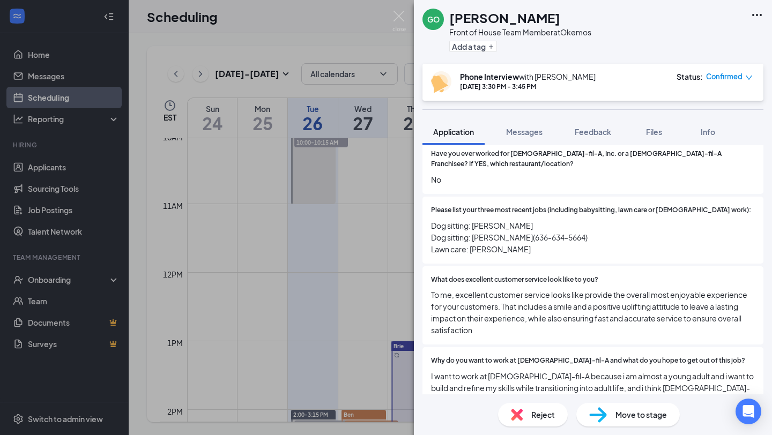
drag, startPoint x: 526, startPoint y: 238, endPoint x: 429, endPoint y: 220, distance: 98.7
click at [429, 220] on div "Please list your three most recent jobs (including babysitting, lawn care or vo…" at bounding box center [592, 230] width 341 height 67
copy span "Dog sitting: [PERSON_NAME] Dog sitting: [PERSON_NAME](636-634-5664) Lawn care: …"
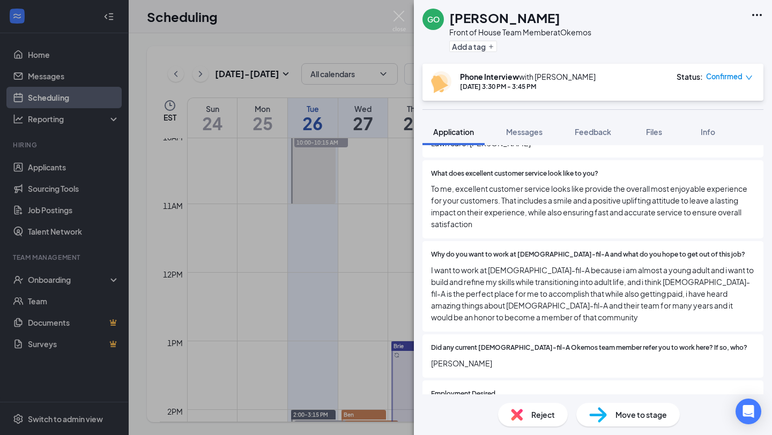
scroll to position [337, 0]
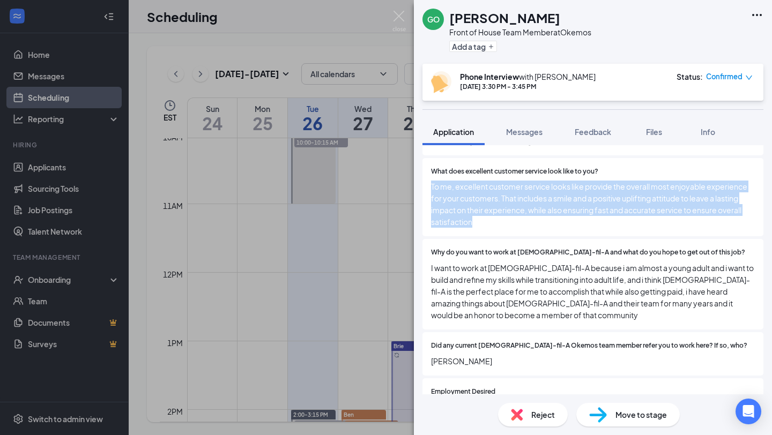
drag, startPoint x: 479, startPoint y: 212, endPoint x: 428, endPoint y: 178, distance: 61.1
click at [428, 178] on div "What does excellent customer service look like to you? To me, excellent custome…" at bounding box center [592, 197] width 341 height 79
copy span "To me, excellent customer service looks like provide the overall most enjoyable…"
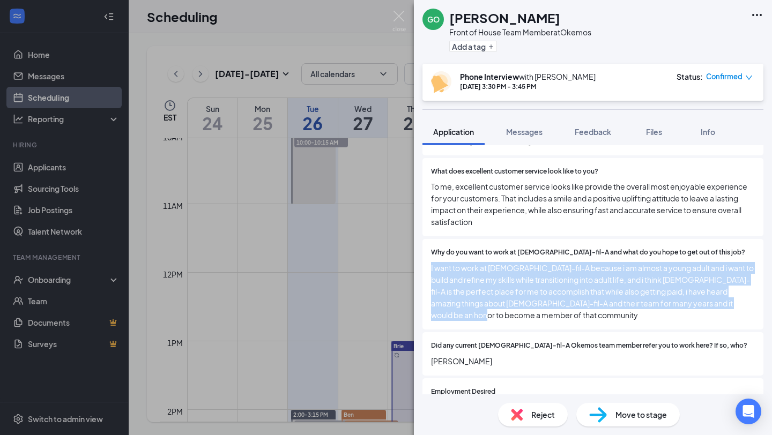
drag, startPoint x: 751, startPoint y: 293, endPoint x: 420, endPoint y: 259, distance: 332.3
click at [420, 259] on div "Collapse all Application Phone +1 (517) 604-8655 Email grantman4536@gmail.com A…" at bounding box center [593, 269] width 358 height 249
copy span "I want to work at [DEMOGRAPHIC_DATA]-fil-A because i am almost a young adult an…"
drag, startPoint x: 489, startPoint y: 340, endPoint x: 422, endPoint y: 339, distance: 67.5
click at [422, 339] on div "Collapse all Application Phone +1 (517) 604-8655 Email grantman4536@gmail.com A…" at bounding box center [593, 269] width 358 height 249
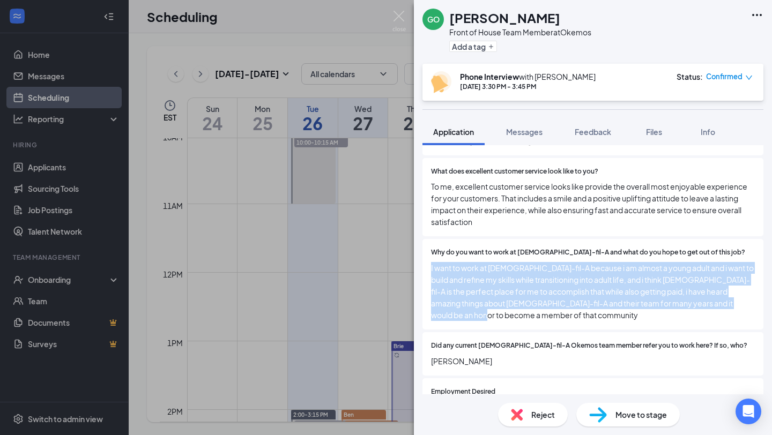
copy span "[PERSON_NAME]"
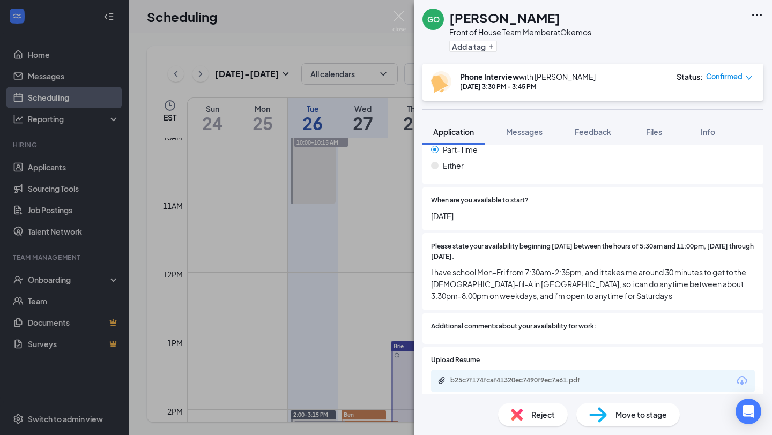
scroll to position [615, 0]
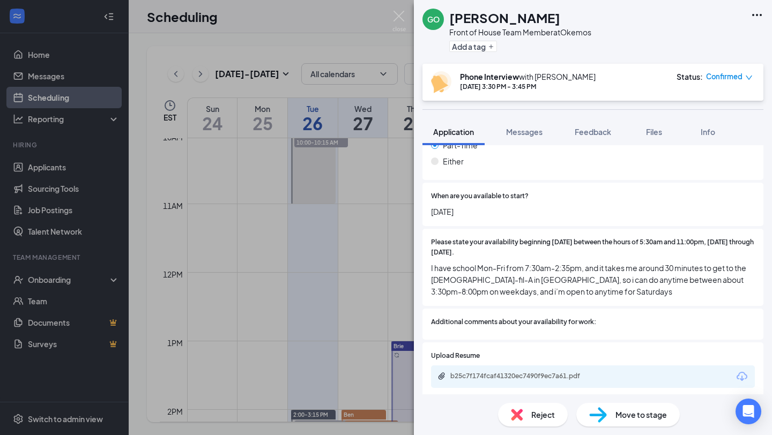
click at [567, 263] on span "I have school Mon-Fri from 7:30am-2:35pm, and it takes me around 30 minutes to …" at bounding box center [593, 279] width 324 height 35
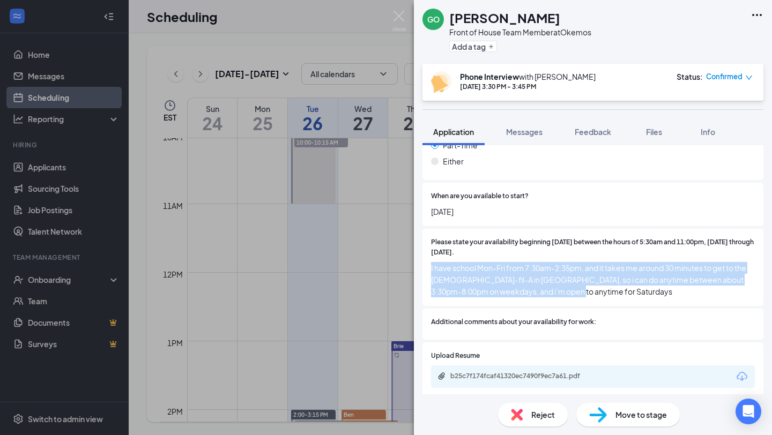
drag, startPoint x: 567, startPoint y: 264, endPoint x: 425, endPoint y: 248, distance: 142.4
click at [425, 248] on div "Please state your availability beginning September 1 between the hours of 5:30a…" at bounding box center [592, 267] width 341 height 77
copy span "I have school Mon-Fri from 7:30am-2:35pm, and it takes me around 30 minutes to …"
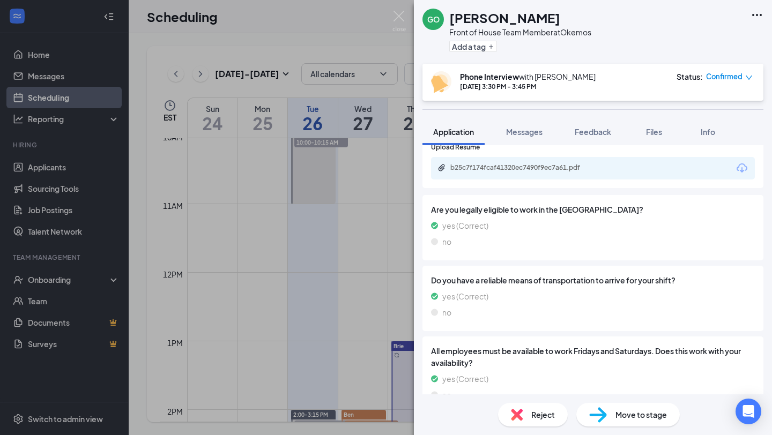
scroll to position [819, 0]
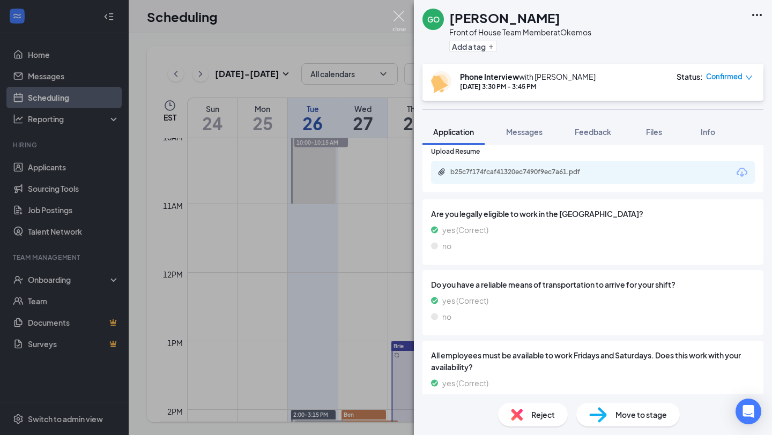
click at [396, 19] on img at bounding box center [398, 21] width 13 height 21
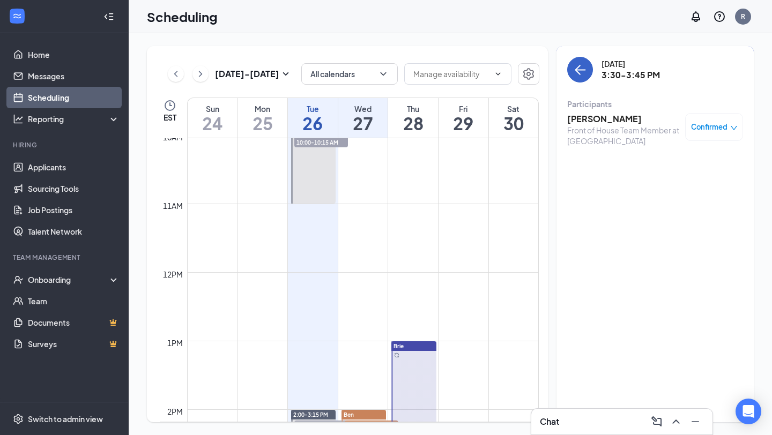
click at [582, 66] on icon "ArrowLeft" at bounding box center [579, 69] width 13 height 13
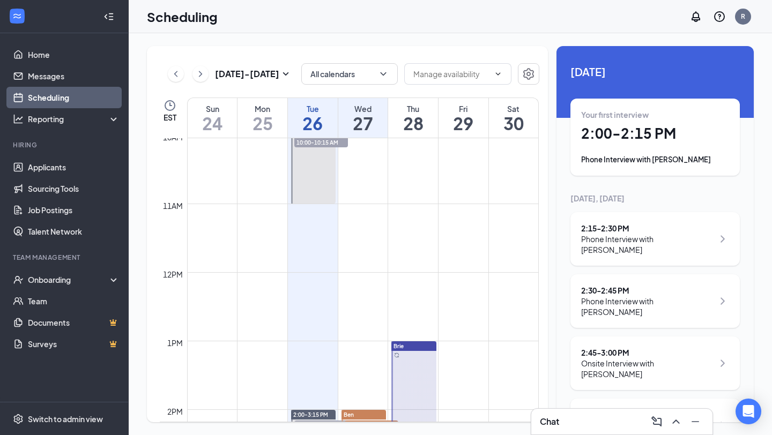
click at [407, 120] on h1 "28" at bounding box center [413, 123] width 50 height 18
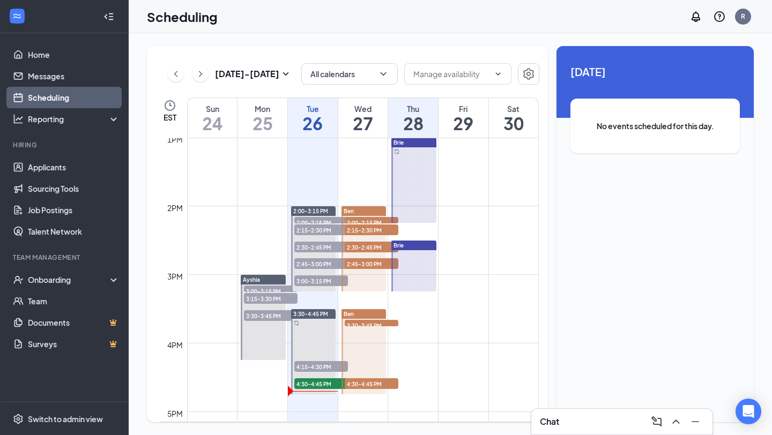
scroll to position [892, 0]
